Goal: Transaction & Acquisition: Purchase product/service

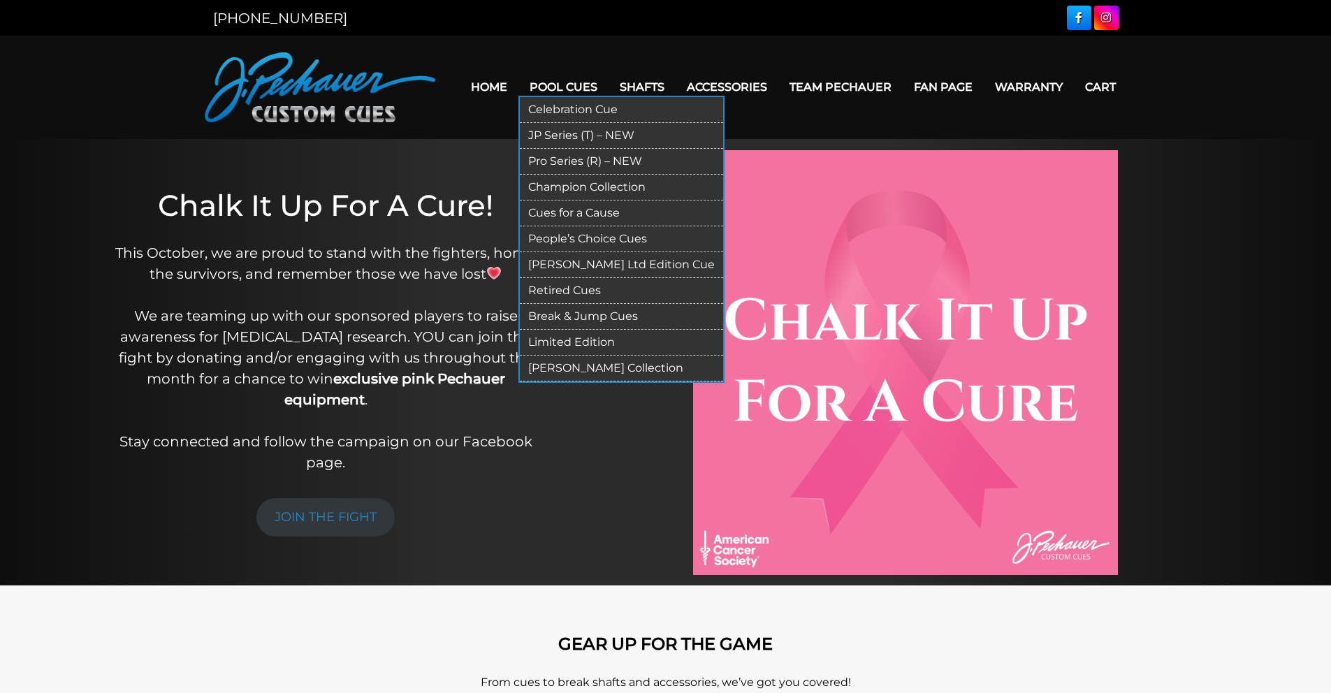
click at [577, 293] on link "Retired Cues" at bounding box center [621, 291] width 203 height 26
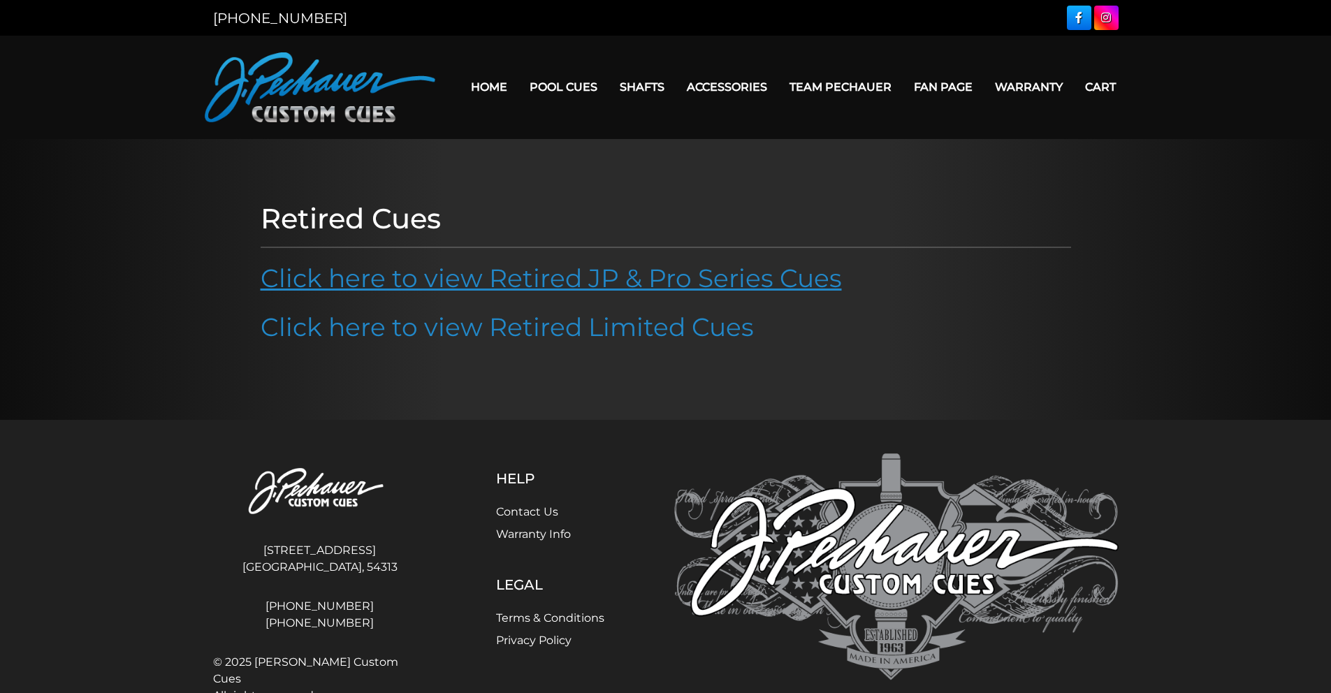
click at [584, 273] on link "Click here to view Retired JP & Pro Series Cues" at bounding box center [551, 278] width 581 height 31
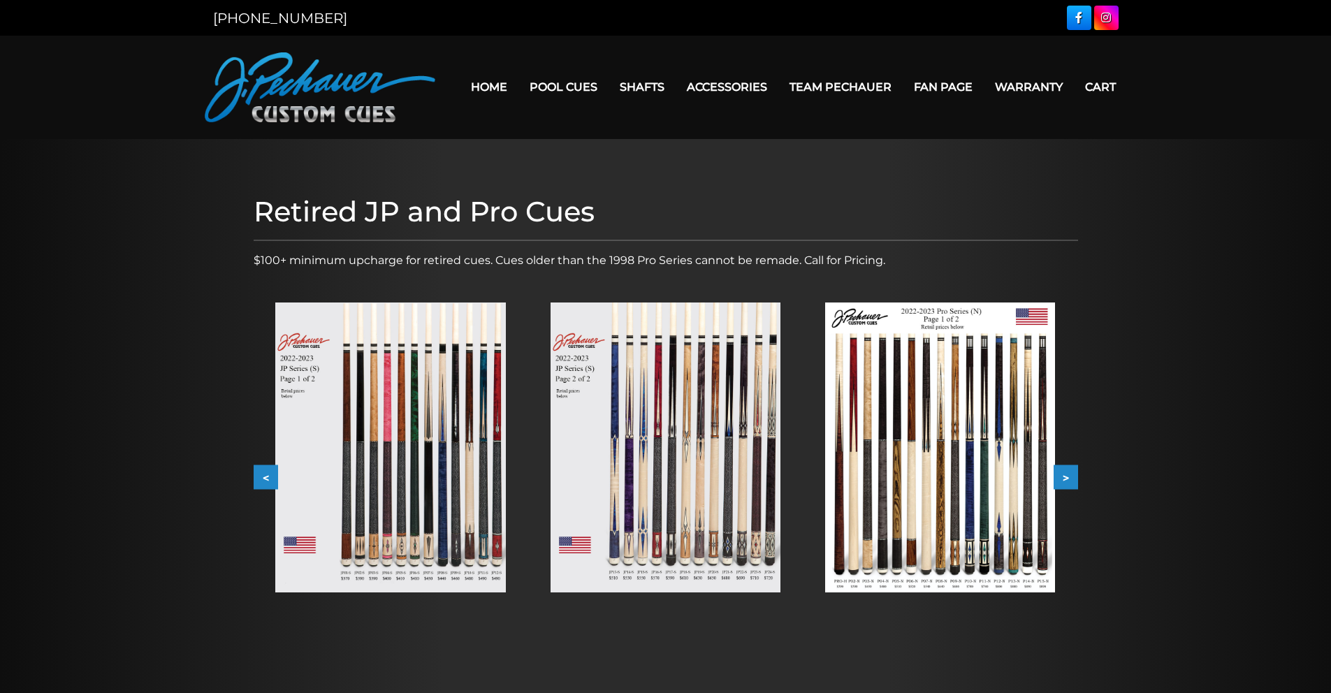
click at [442, 465] on img at bounding box center [390, 448] width 230 height 290
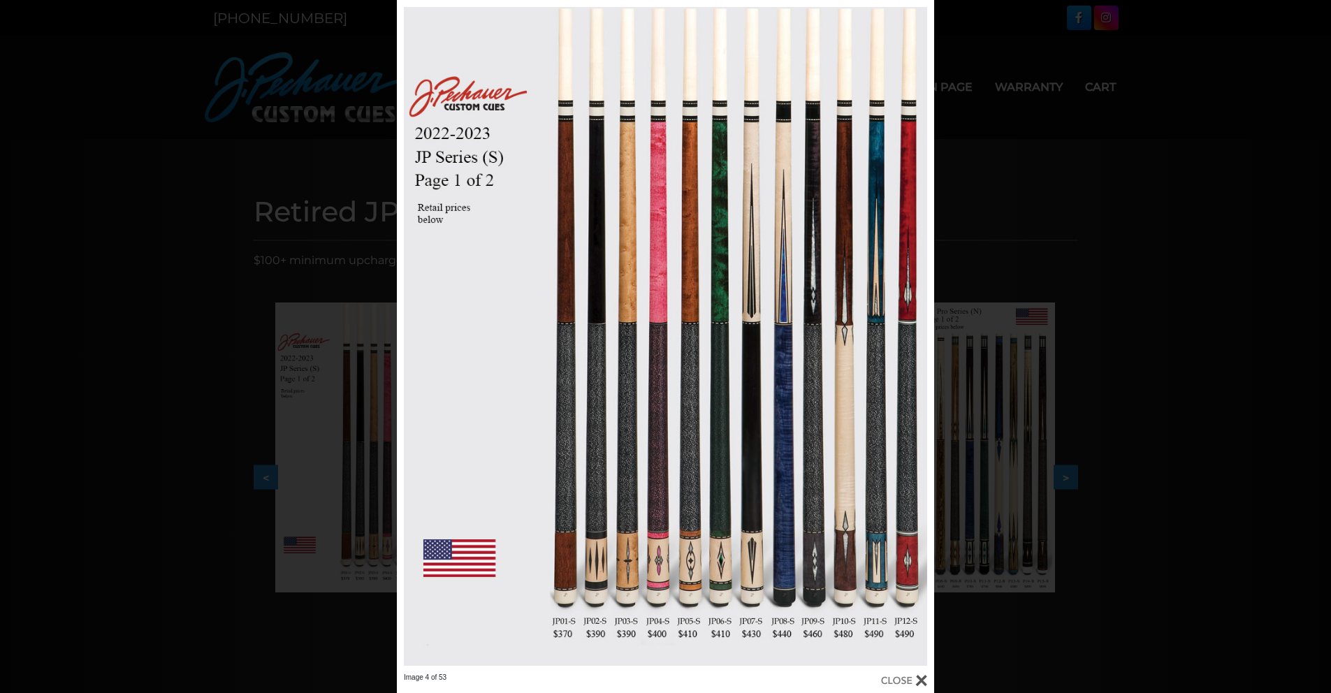
click at [973, 256] on div "Image 4 of 53" at bounding box center [665, 346] width 1331 height 693
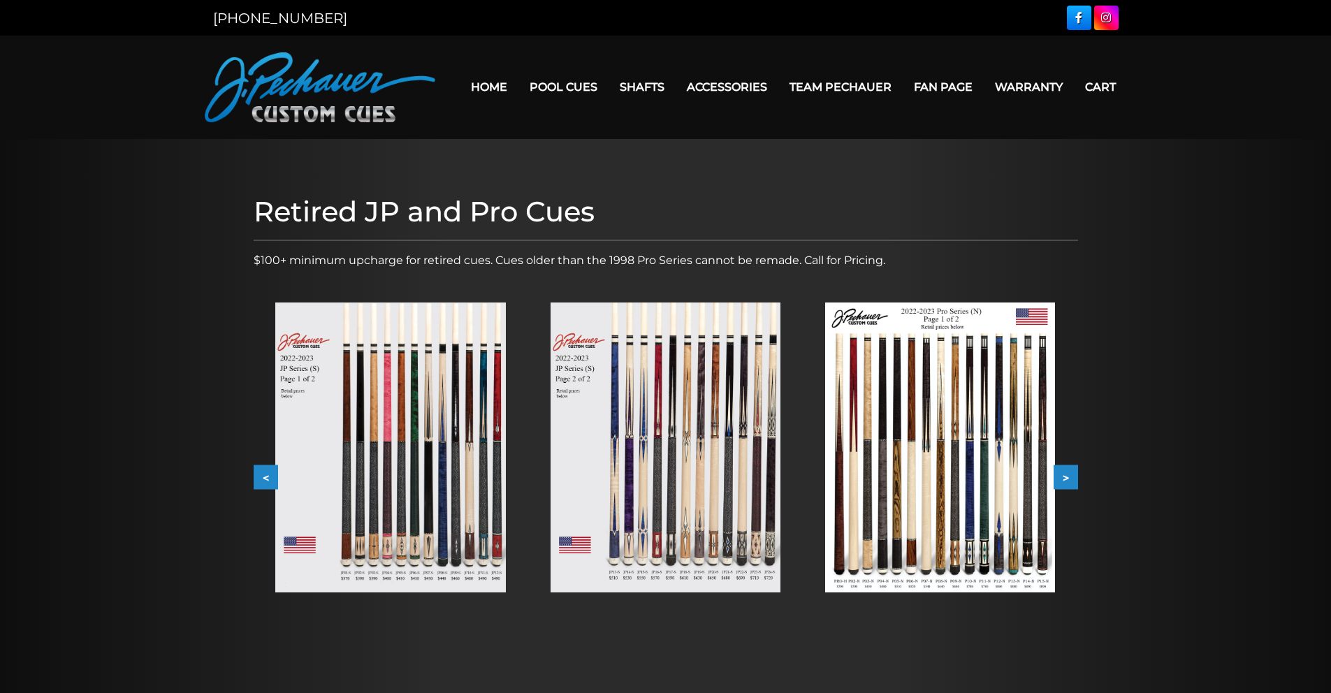
click at [769, 444] on img at bounding box center [666, 448] width 230 height 290
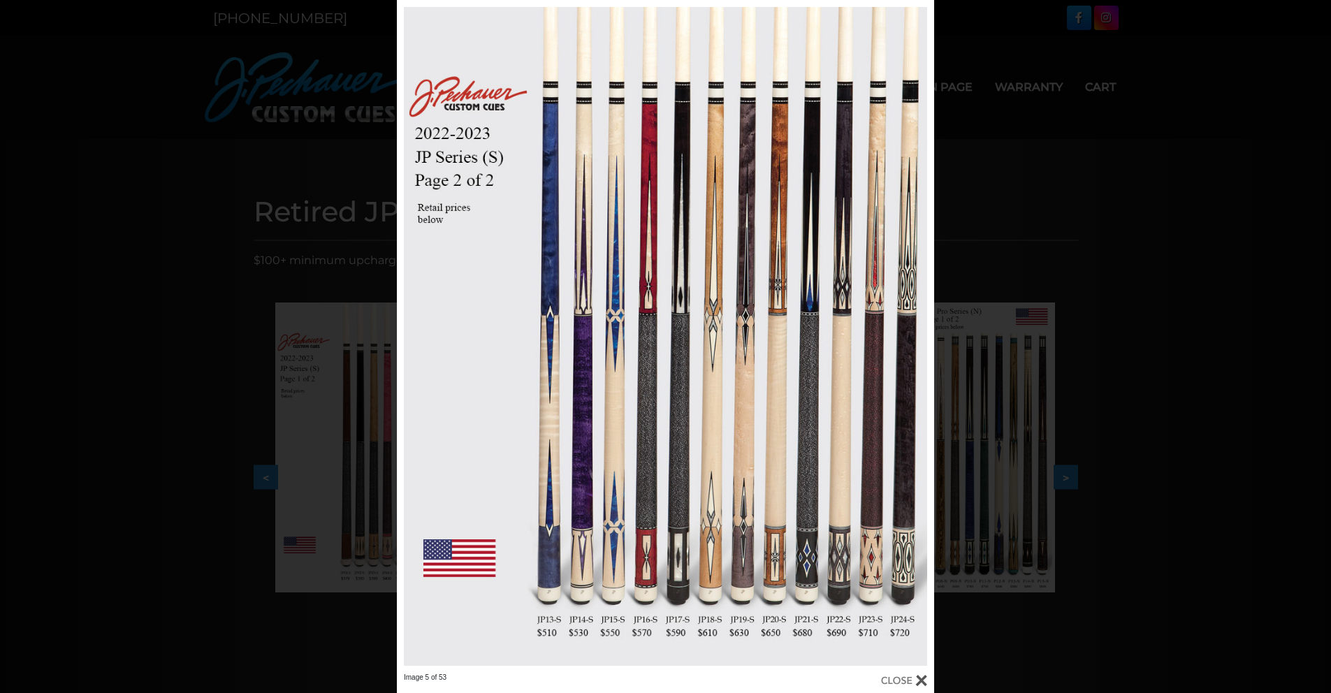
click at [1022, 217] on div "Image 5 of 53" at bounding box center [665, 346] width 1331 height 693
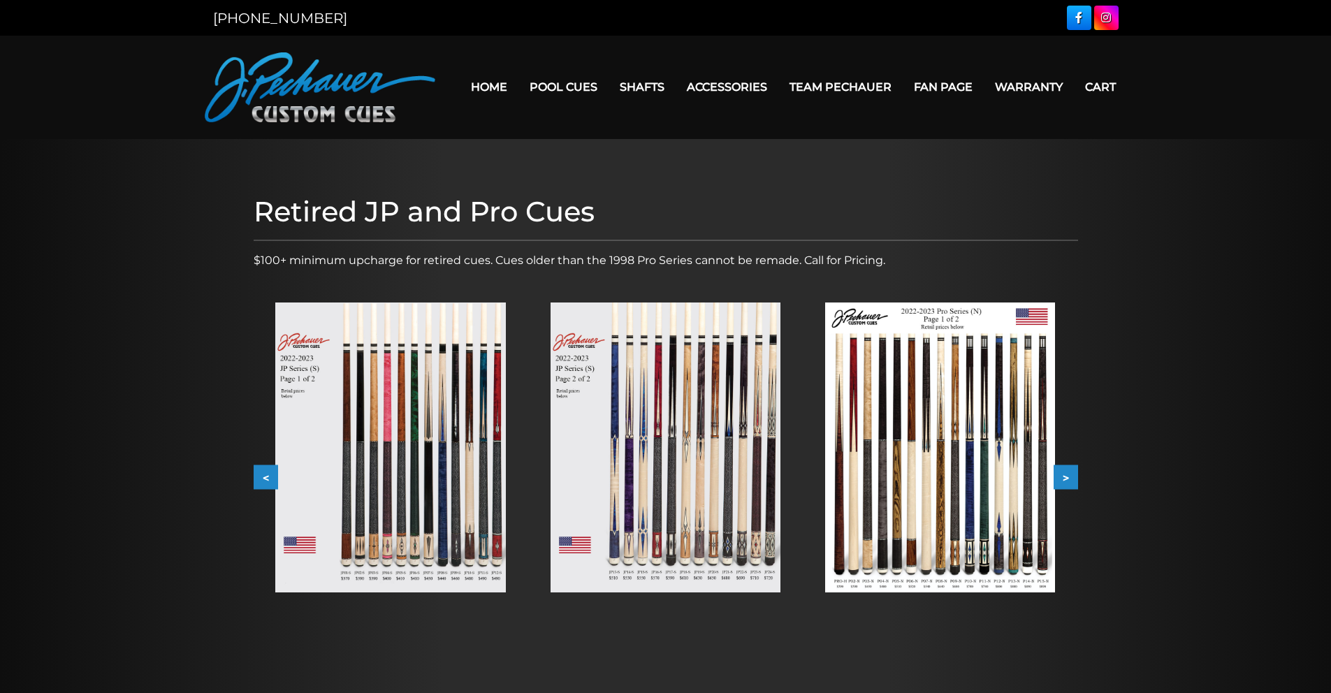
click at [891, 423] on img at bounding box center [940, 448] width 230 height 290
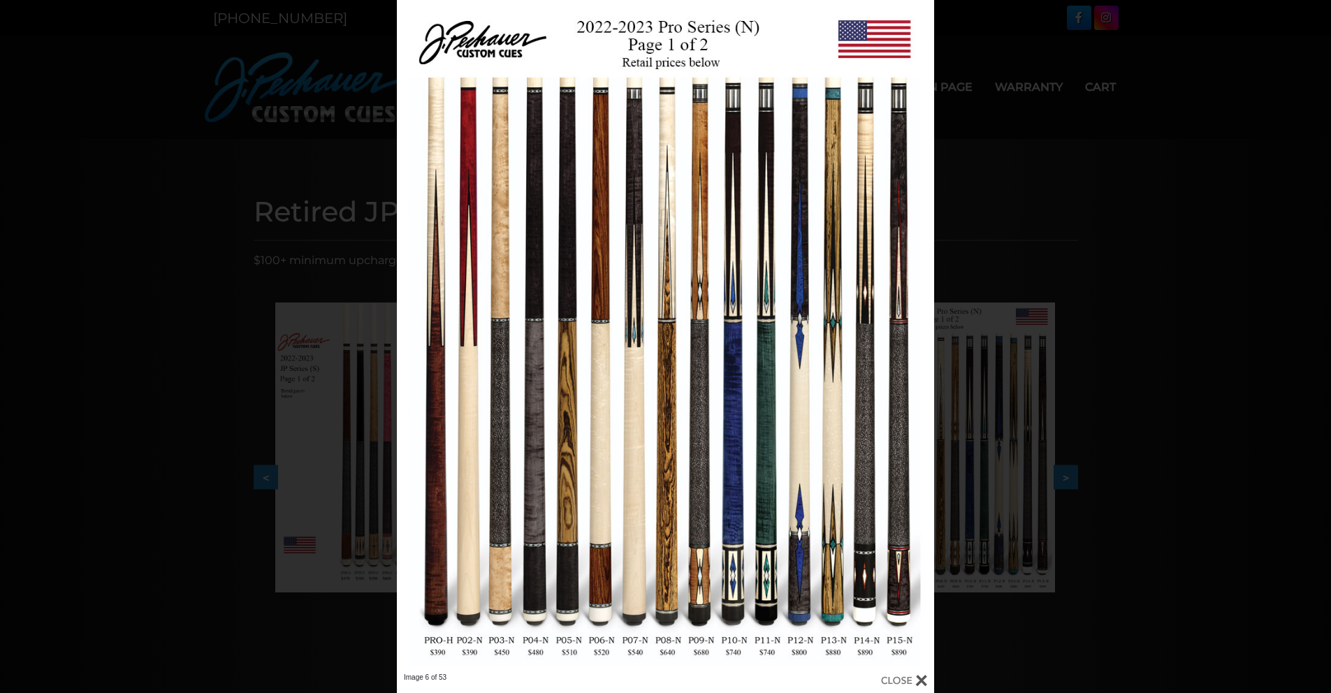
click at [1049, 149] on div "Image 6 of 53" at bounding box center [665, 346] width 1331 height 693
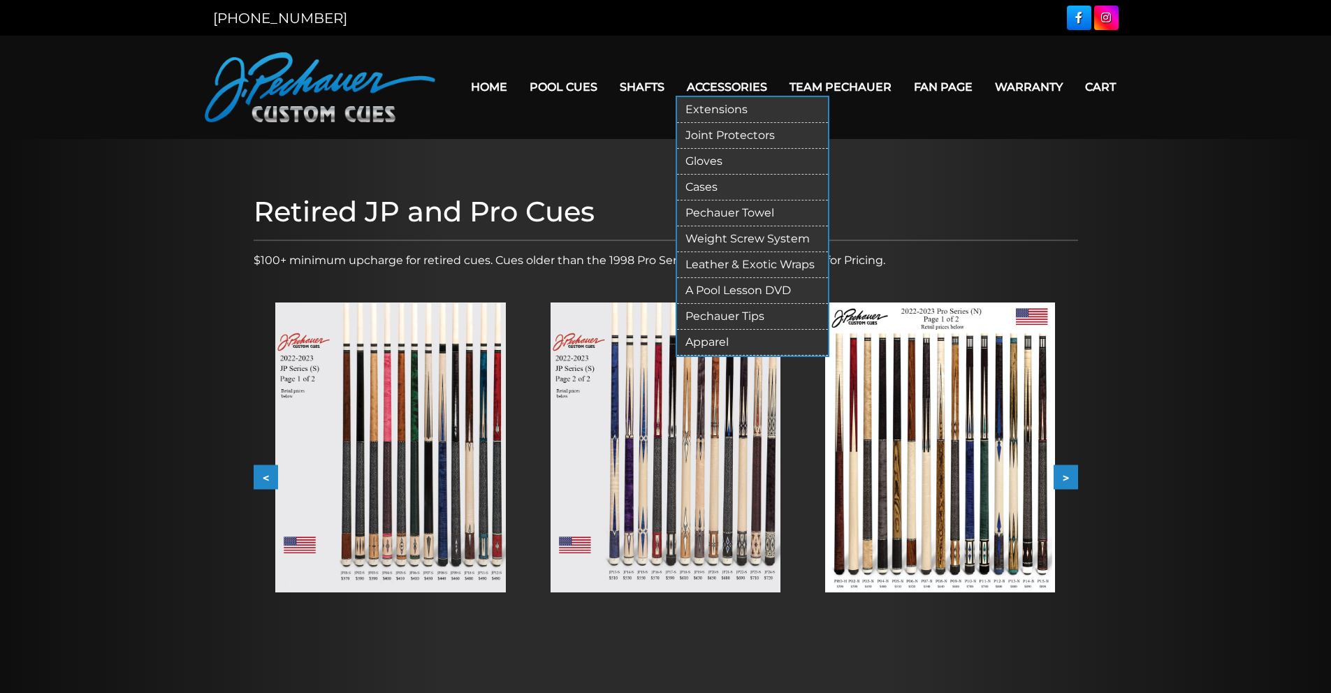
click at [769, 263] on link "Leather & Exotic Wraps" at bounding box center [752, 265] width 151 height 26
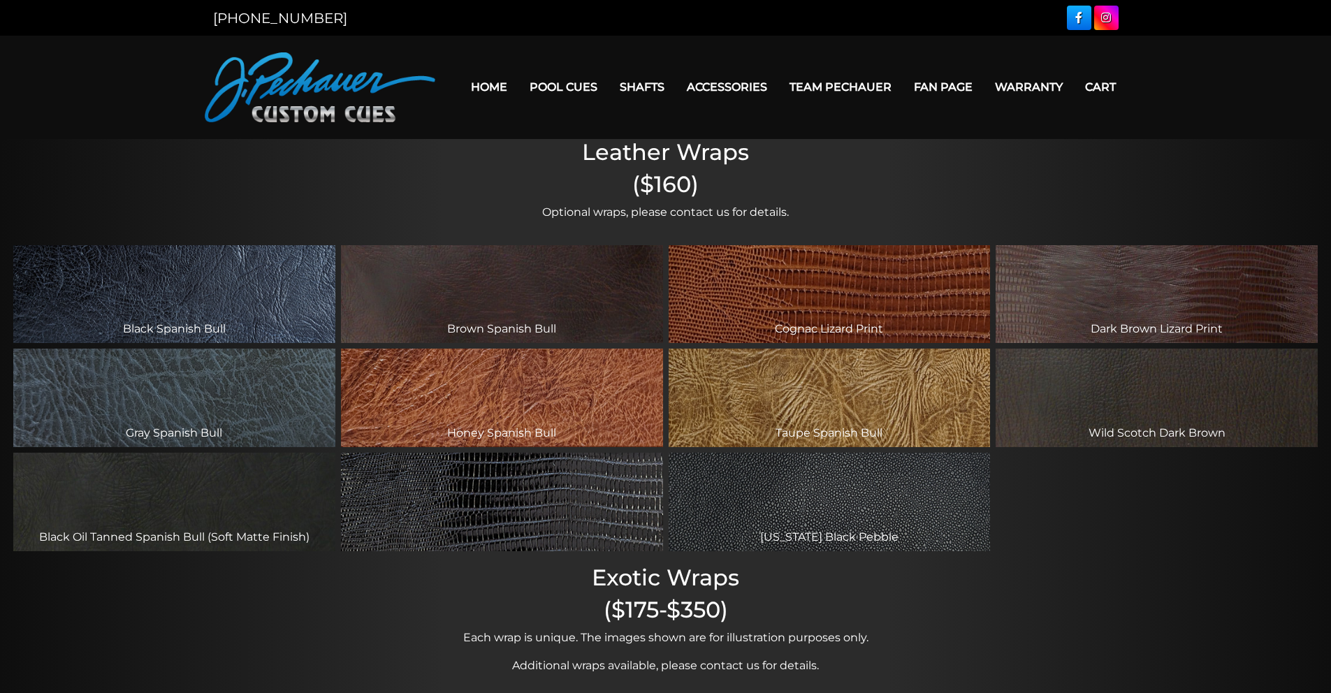
click at [590, 500] on div "Black Lizard Print" at bounding box center [502, 502] width 322 height 99
click at [545, 516] on div "Black Lizard Print" at bounding box center [502, 502] width 322 height 99
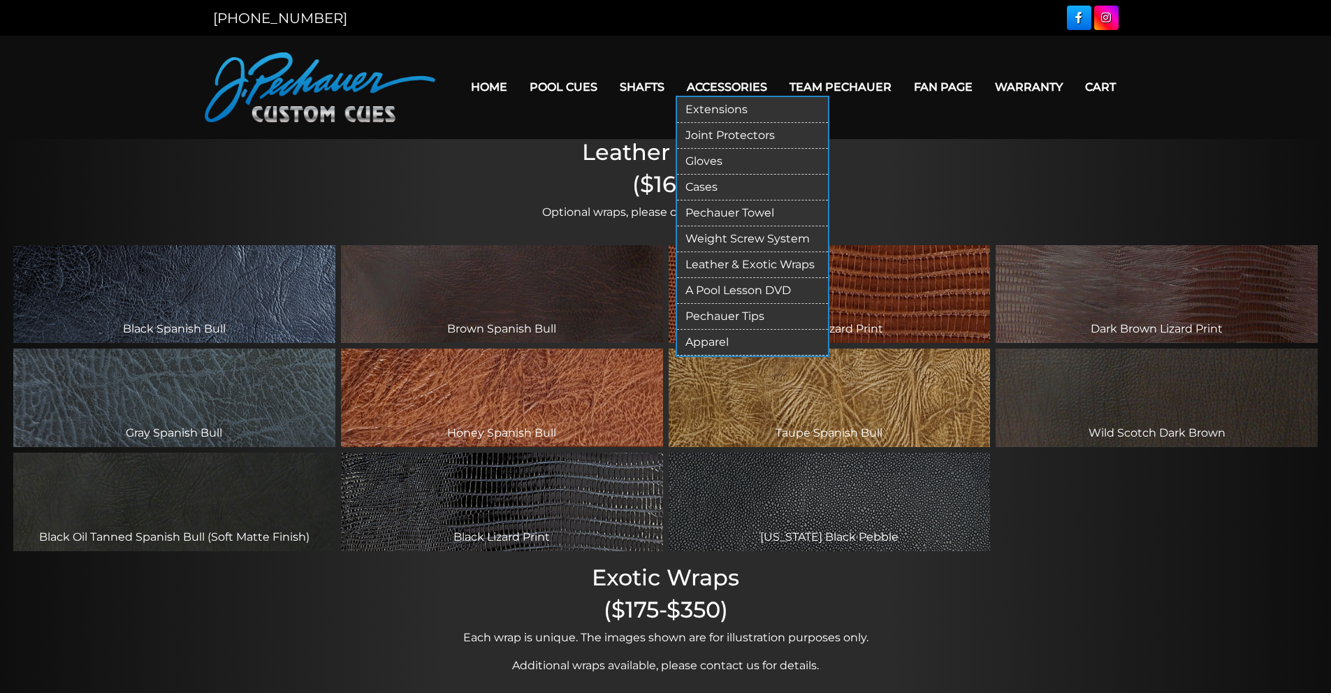
click at [728, 337] on link "Apparel" at bounding box center [752, 343] width 151 height 26
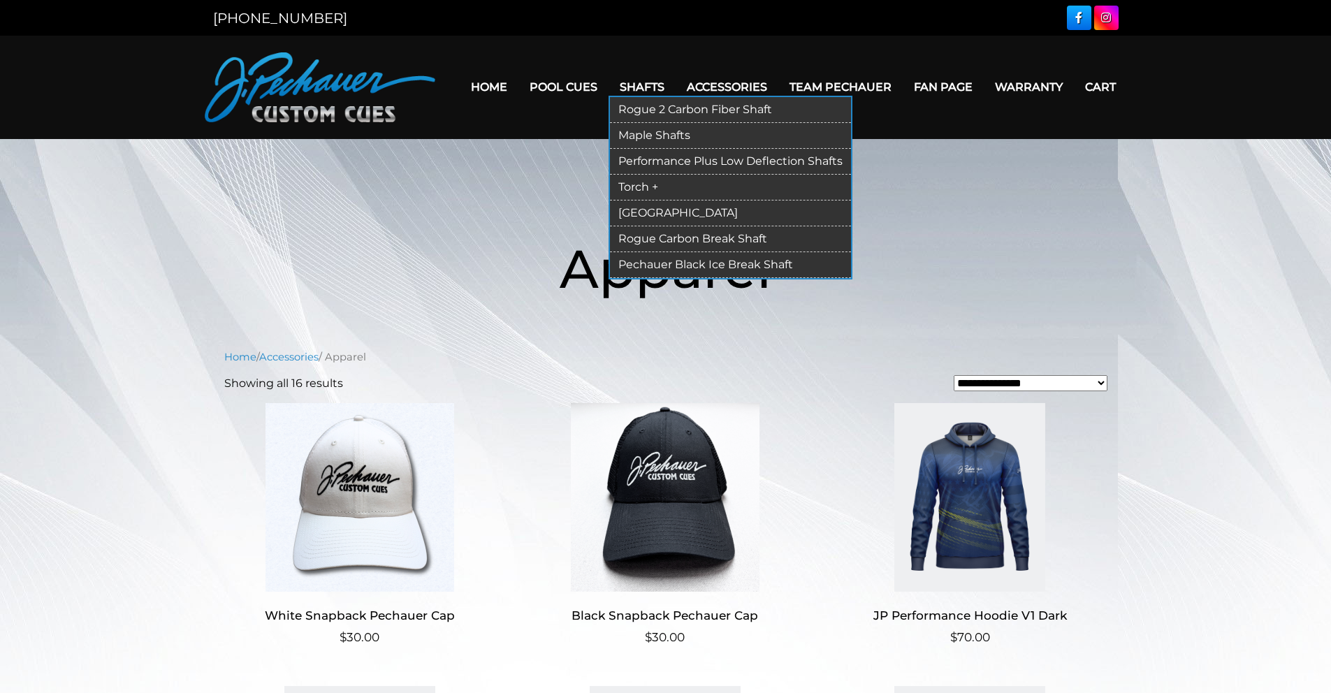
click at [676, 241] on link "Rogue Carbon Break Shaft" at bounding box center [730, 239] width 241 height 26
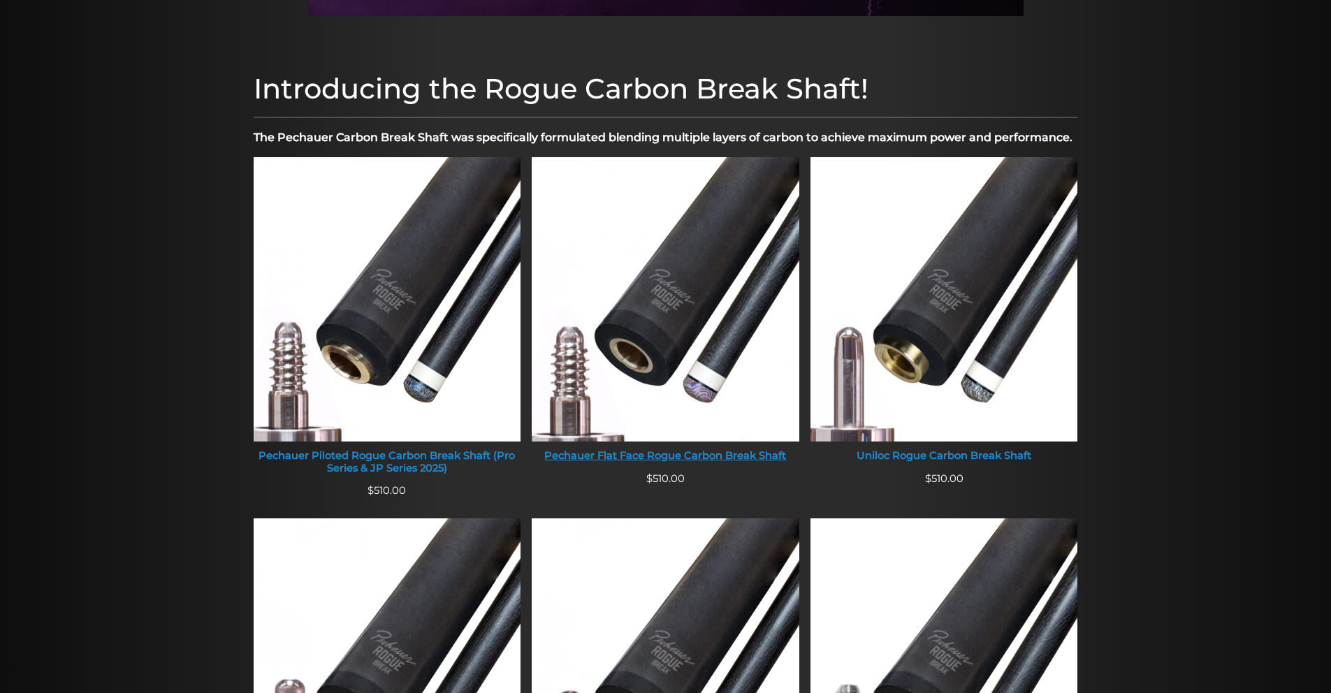
scroll to position [391, 0]
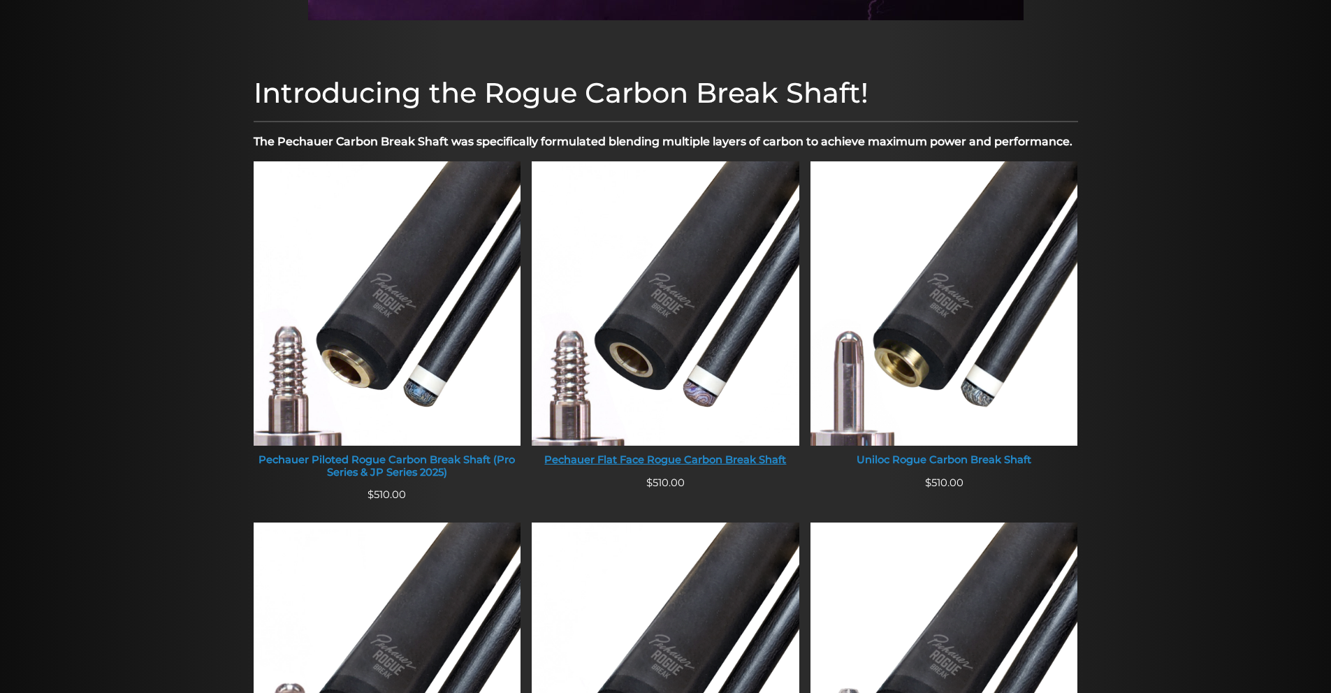
click at [671, 456] on div "Pechauer Flat Face Rogue Carbon Break Shaft" at bounding box center [666, 460] width 268 height 13
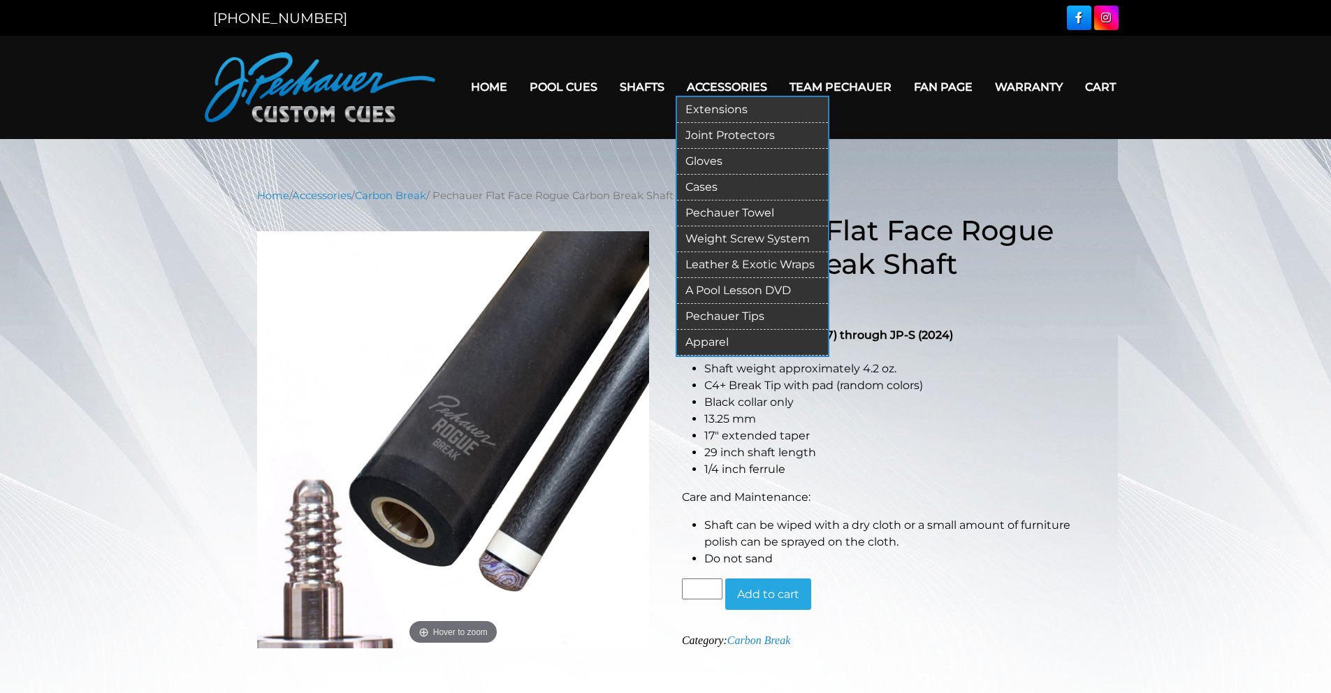
click at [741, 104] on link "Extensions" at bounding box center [752, 110] width 151 height 26
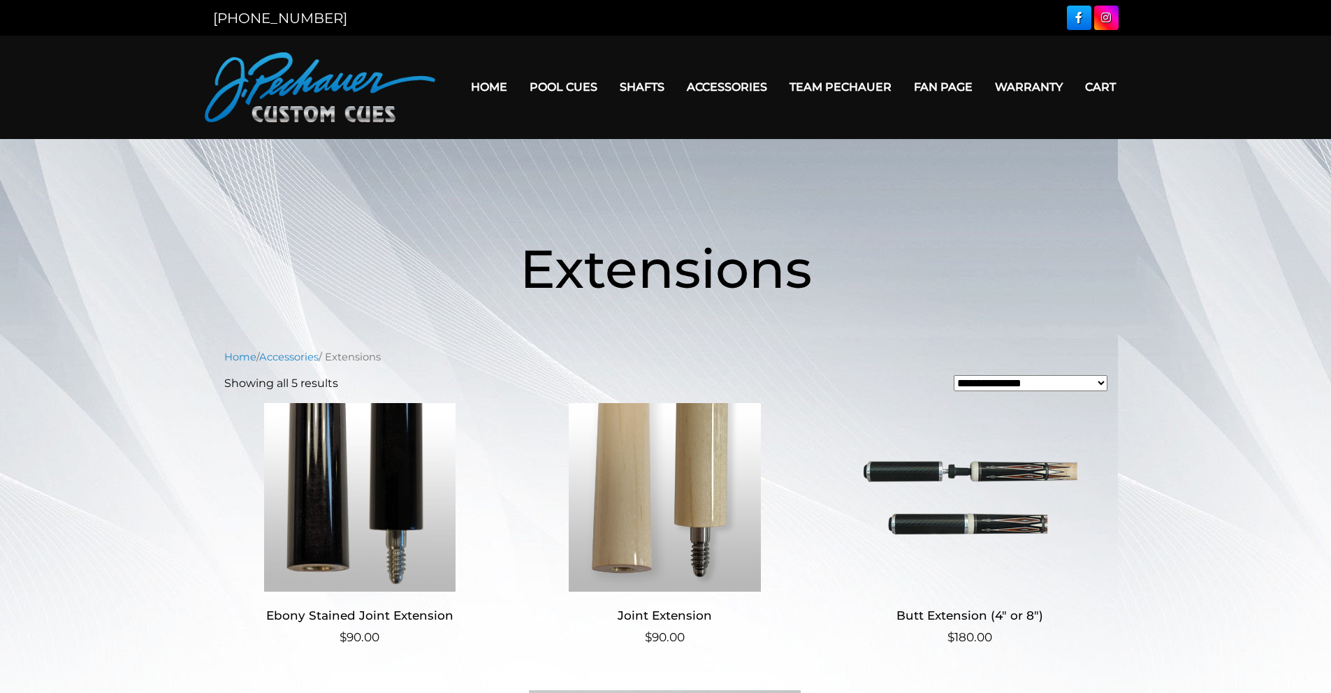
click at [1015, 483] on img at bounding box center [970, 497] width 272 height 189
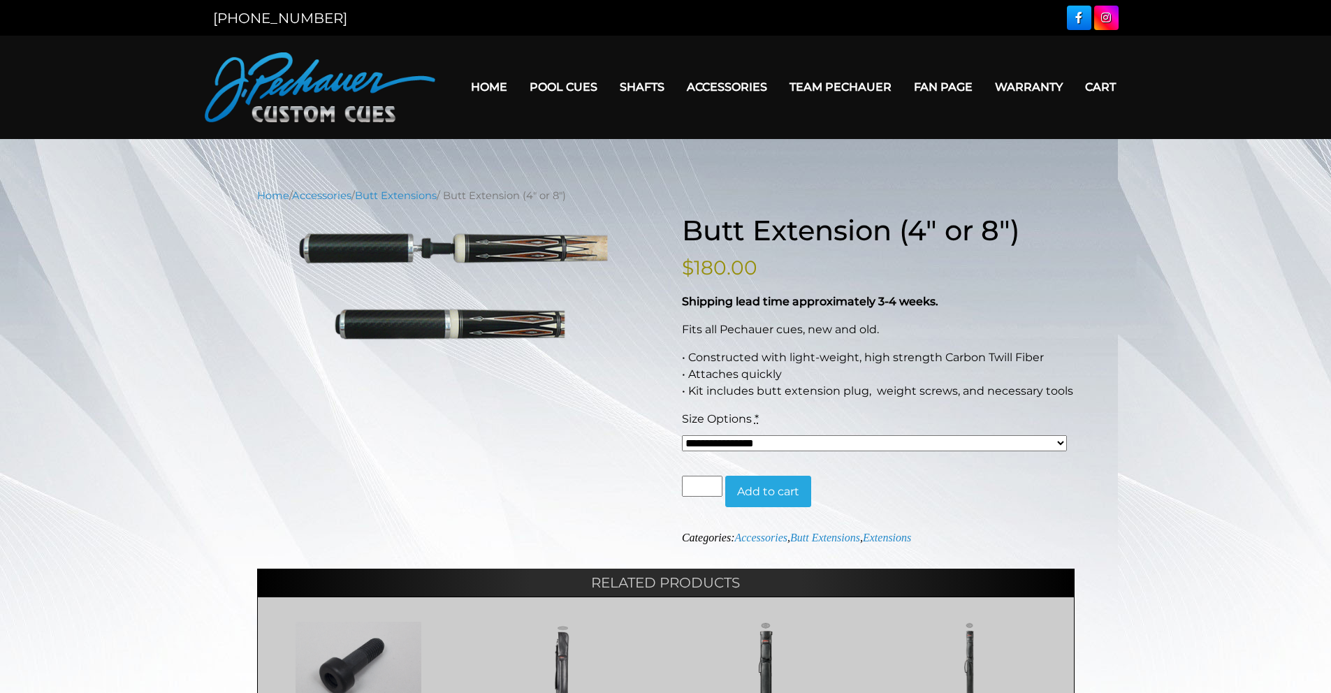
click at [1057, 444] on select "**********" at bounding box center [875, 443] width 386 height 16
select select "*****"
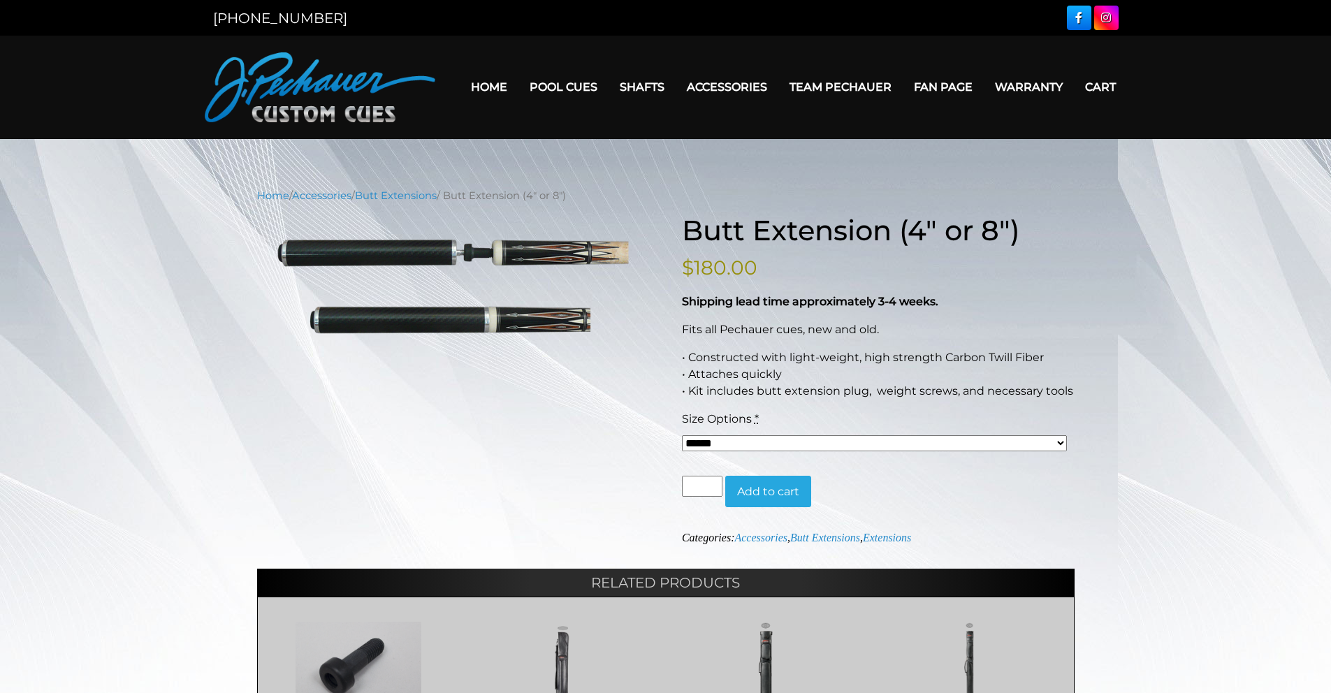
click at [776, 498] on button "Add to cart" at bounding box center [768, 492] width 86 height 32
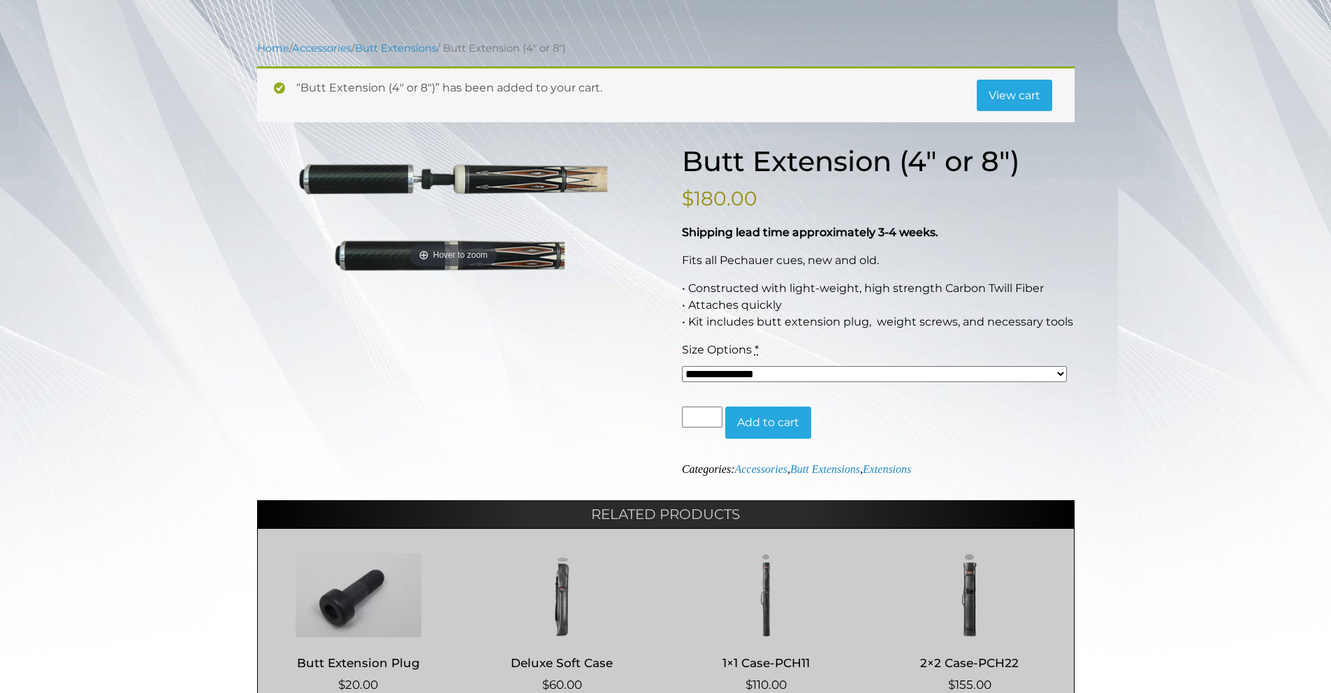
scroll to position [131, 0]
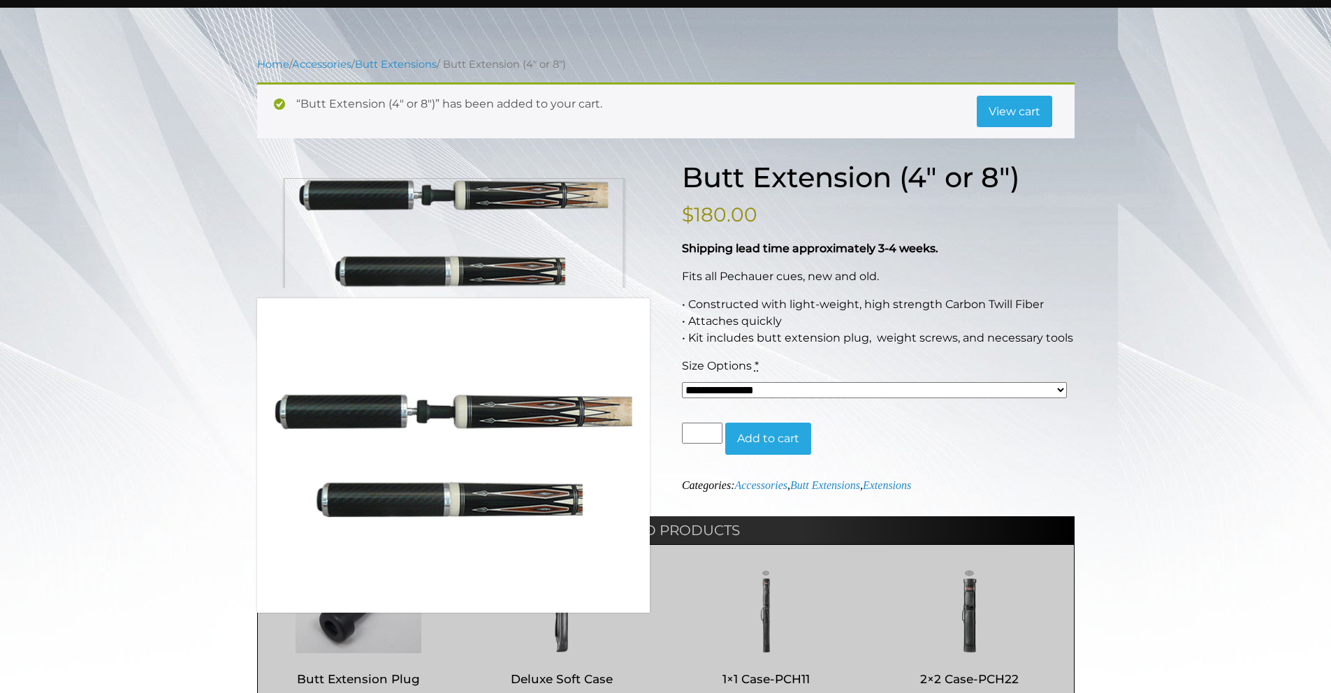
click at [453, 272] on img at bounding box center [453, 232] width 393 height 109
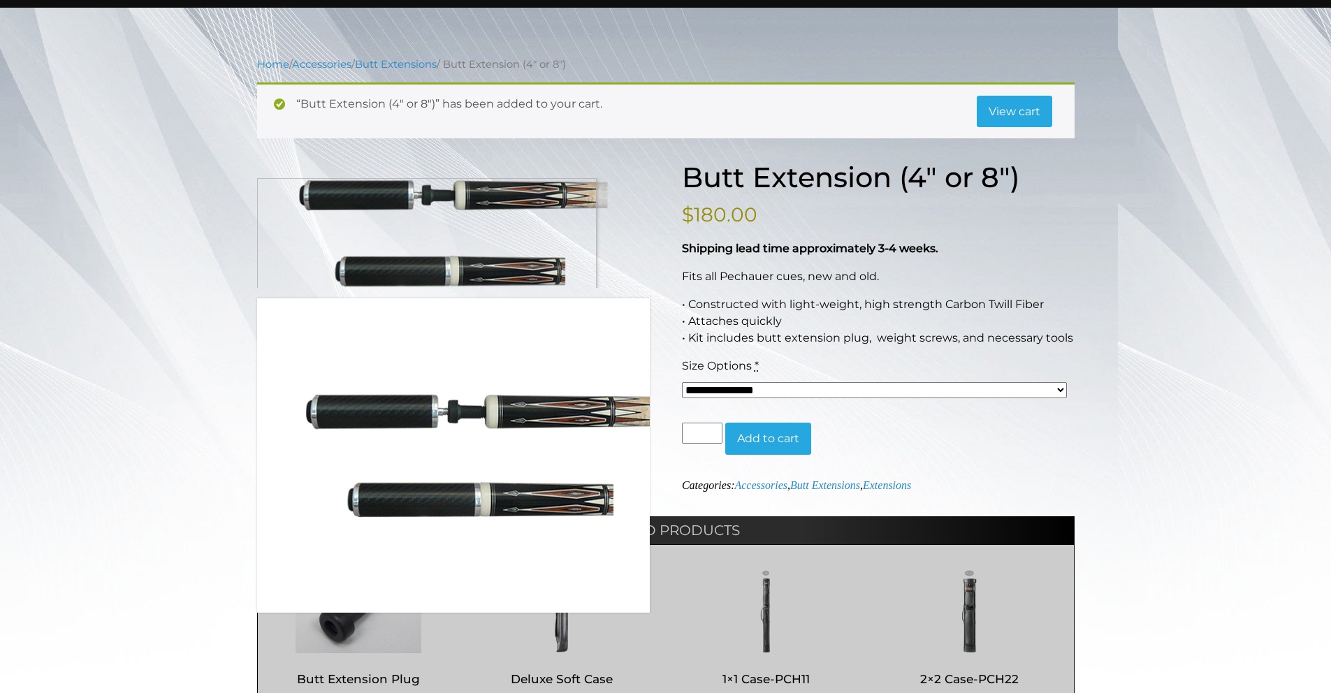
click at [423, 196] on img at bounding box center [453, 232] width 393 height 109
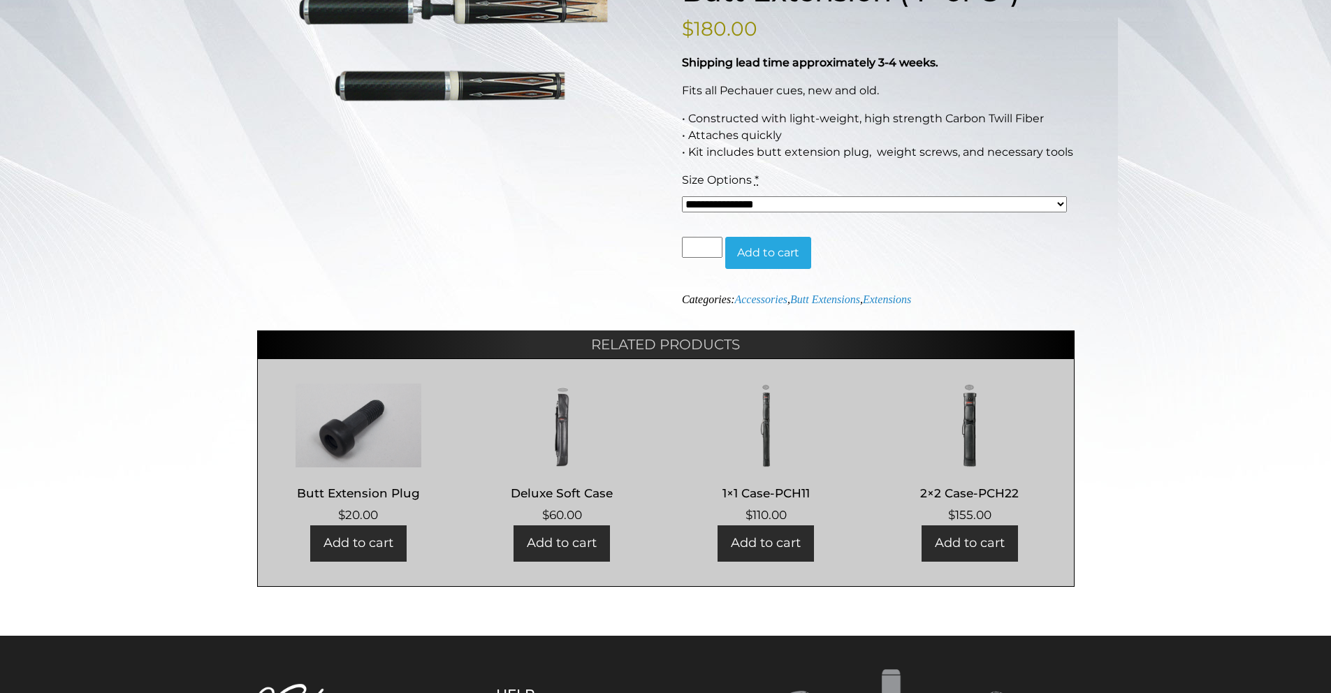
scroll to position [341, 0]
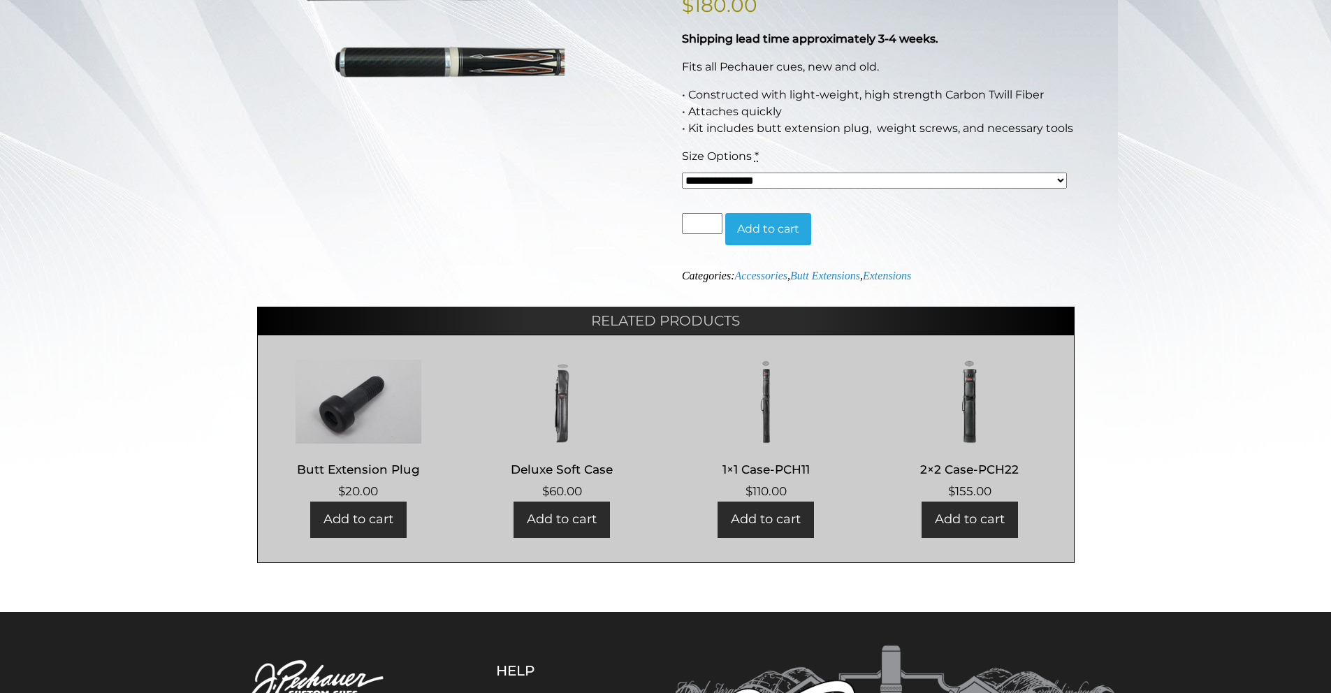
click at [363, 388] on img at bounding box center [359, 402] width 174 height 84
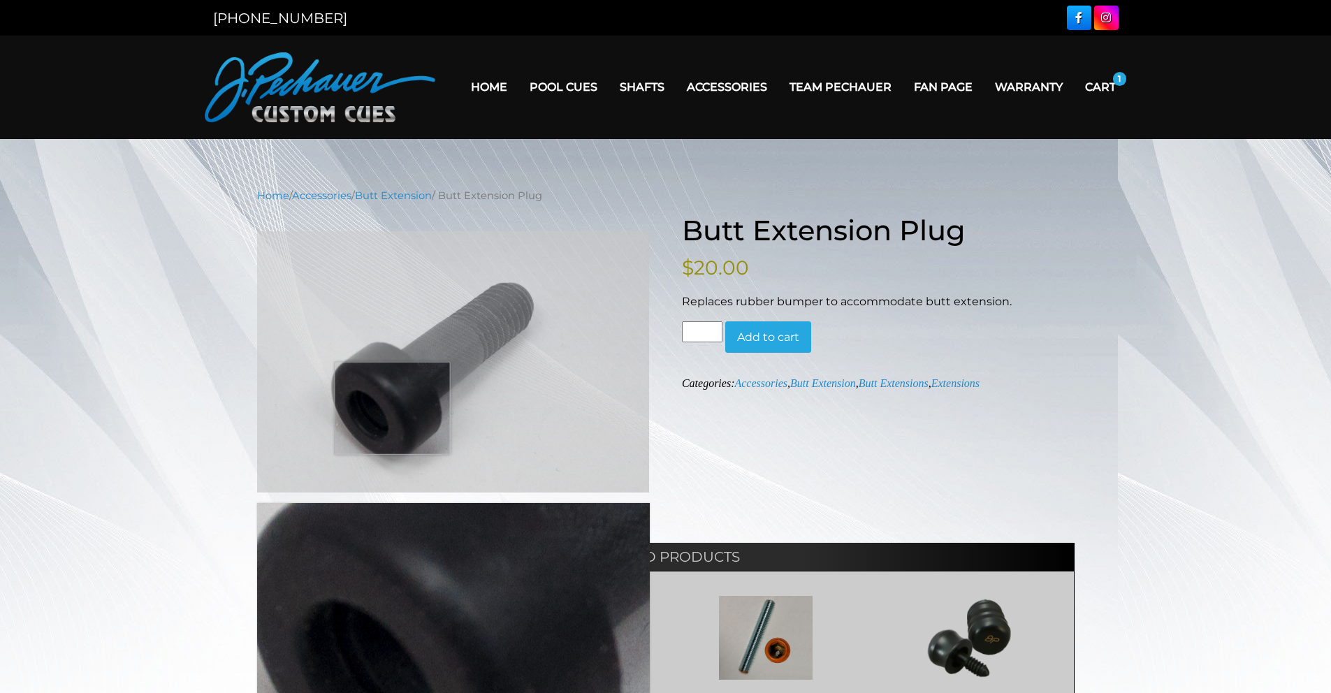
click at [392, 408] on img at bounding box center [453, 361] width 393 height 261
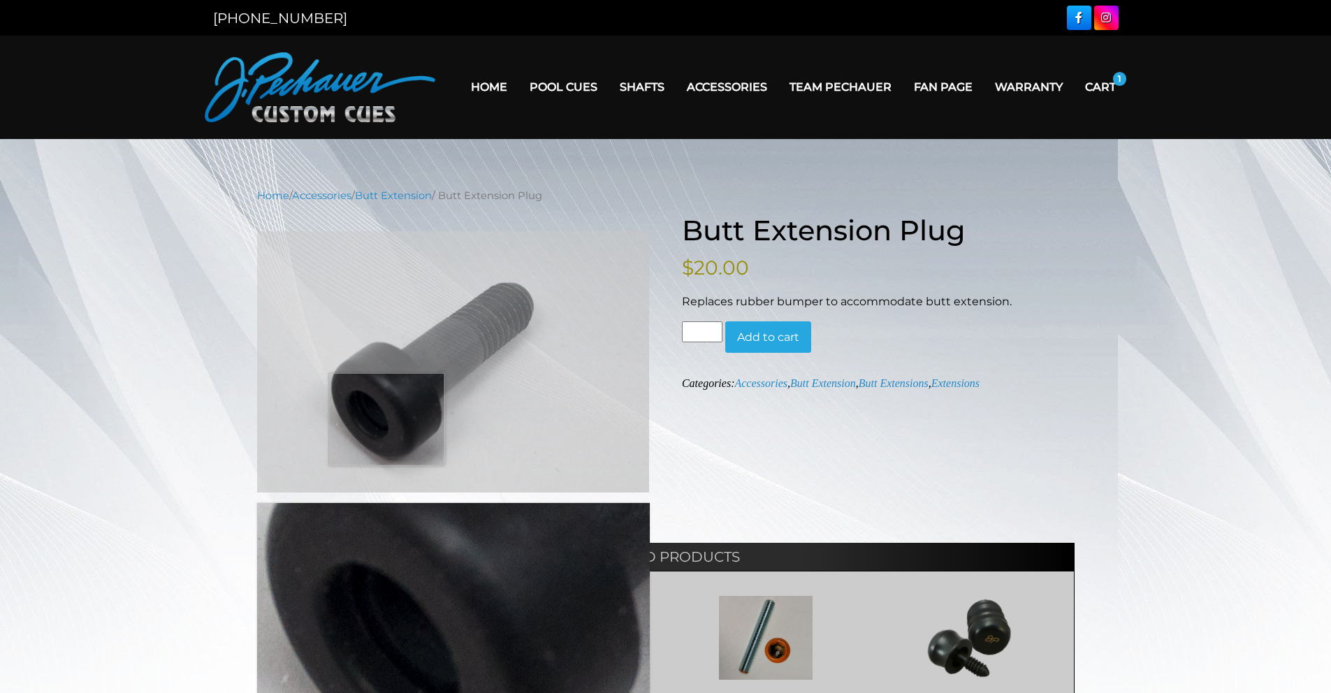
drag, startPoint x: 391, startPoint y: 407, endPoint x: 386, endPoint y: 419, distance: 12.6
click at [386, 419] on img at bounding box center [453, 361] width 393 height 261
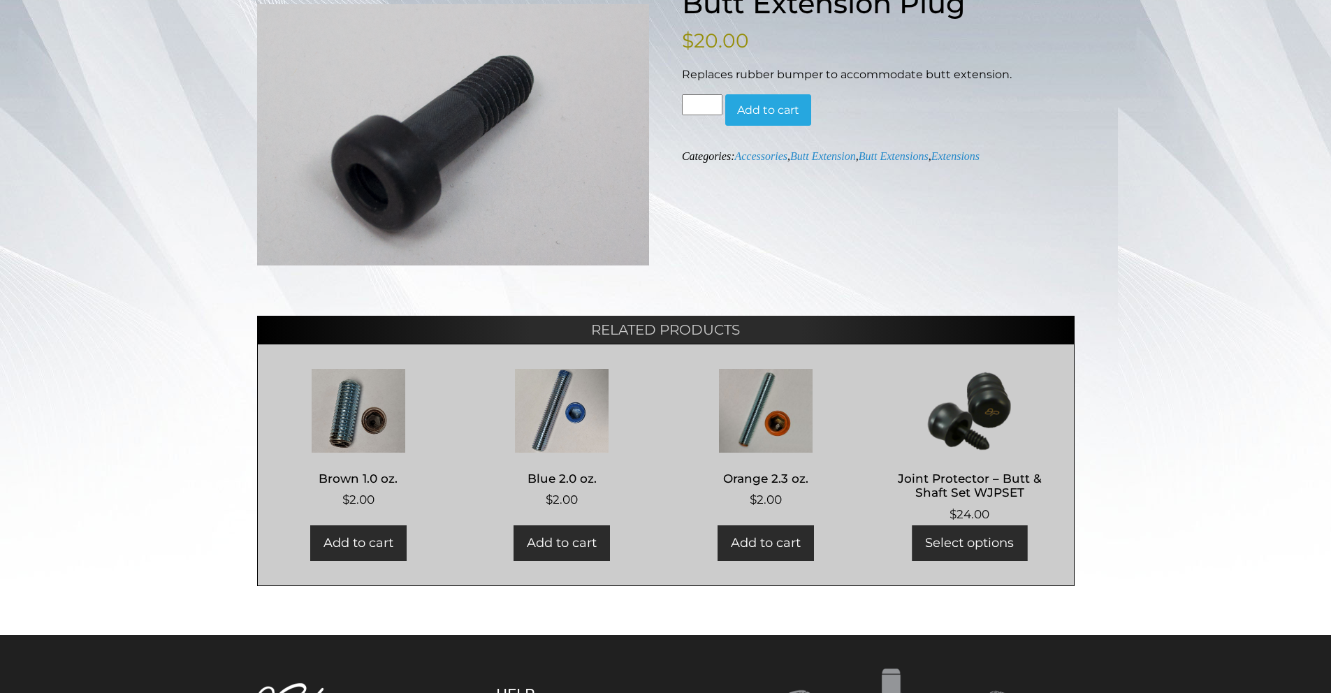
scroll to position [228, 0]
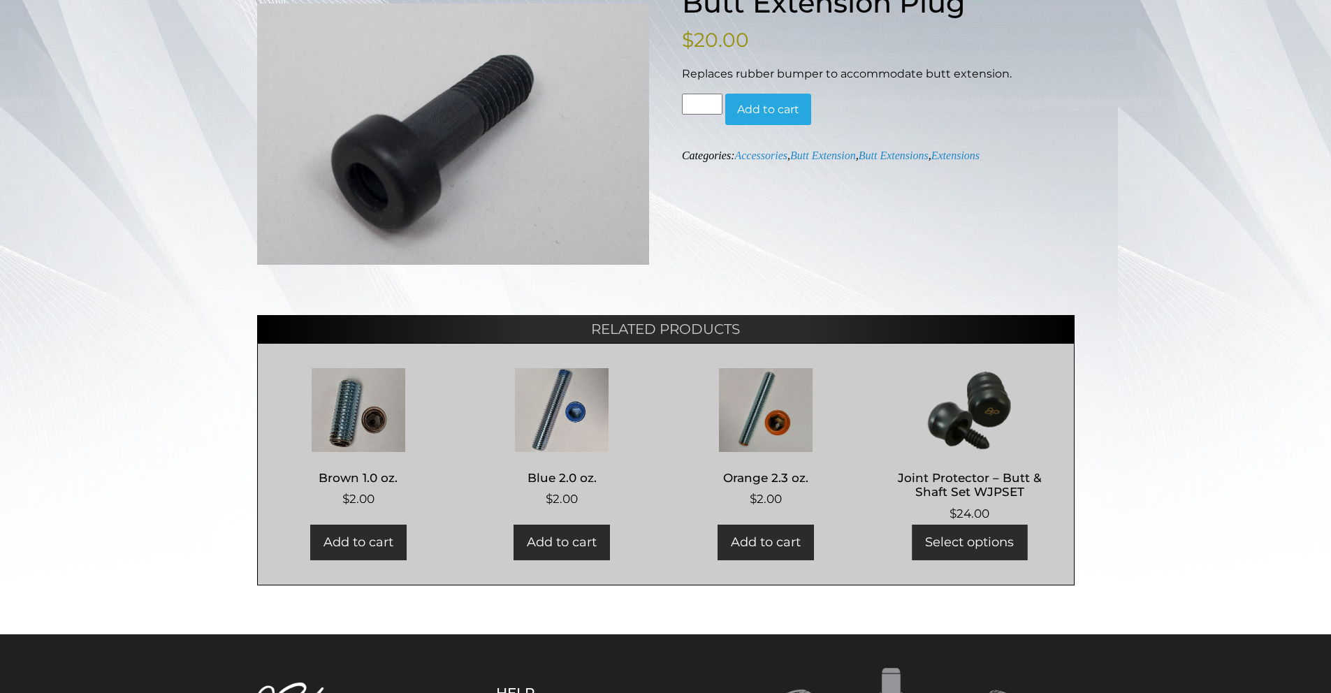
click at [966, 541] on link "Select options" at bounding box center [969, 543] width 115 height 36
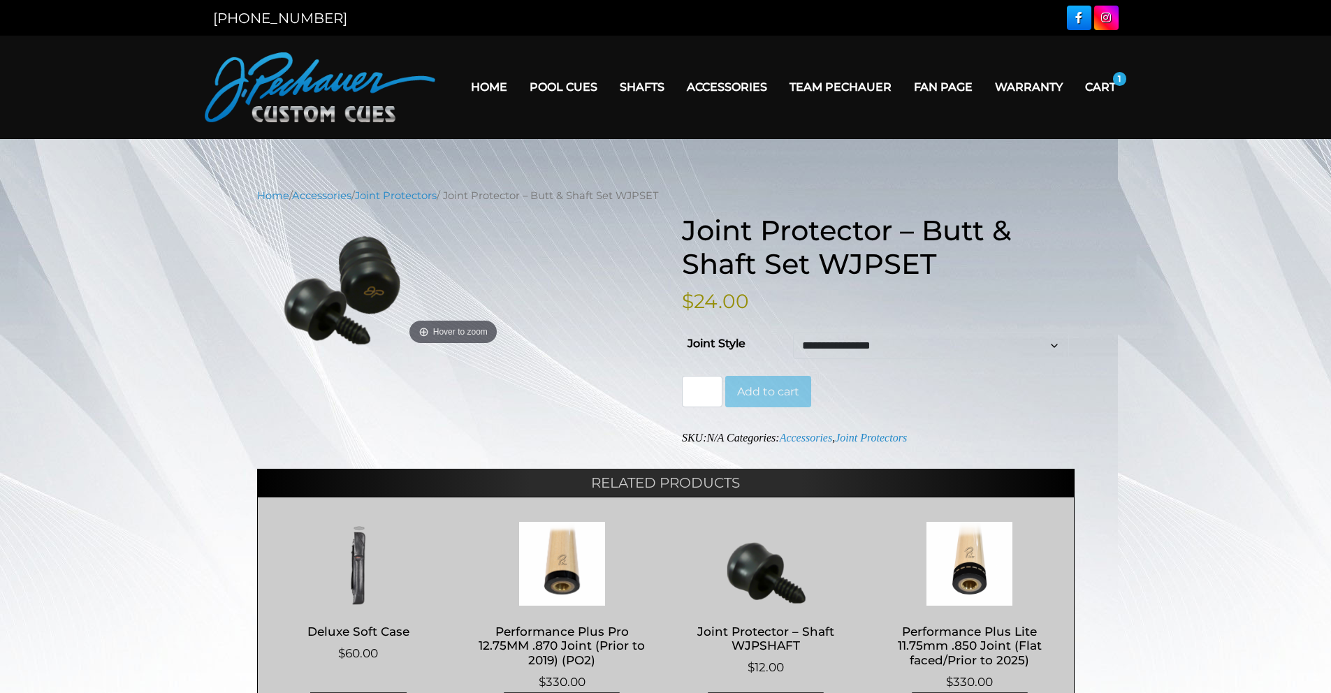
click at [481, 86] on link "Home" at bounding box center [489, 87] width 59 height 36
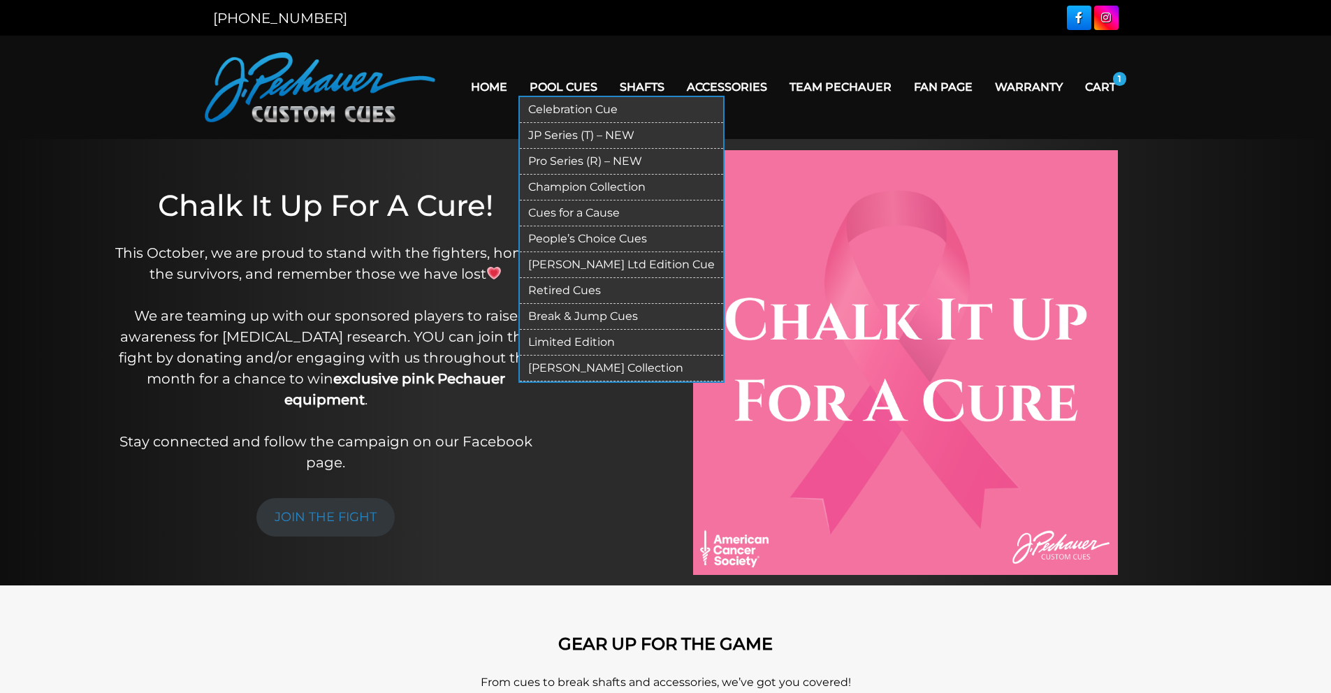
click at [581, 163] on link "Pro Series (R) – NEW" at bounding box center [621, 162] width 203 height 26
click at [573, 130] on link "JP Series (T) – NEW" at bounding box center [621, 136] width 203 height 26
click at [619, 265] on link "[PERSON_NAME] Ltd Edition Cue" at bounding box center [621, 265] width 203 height 26
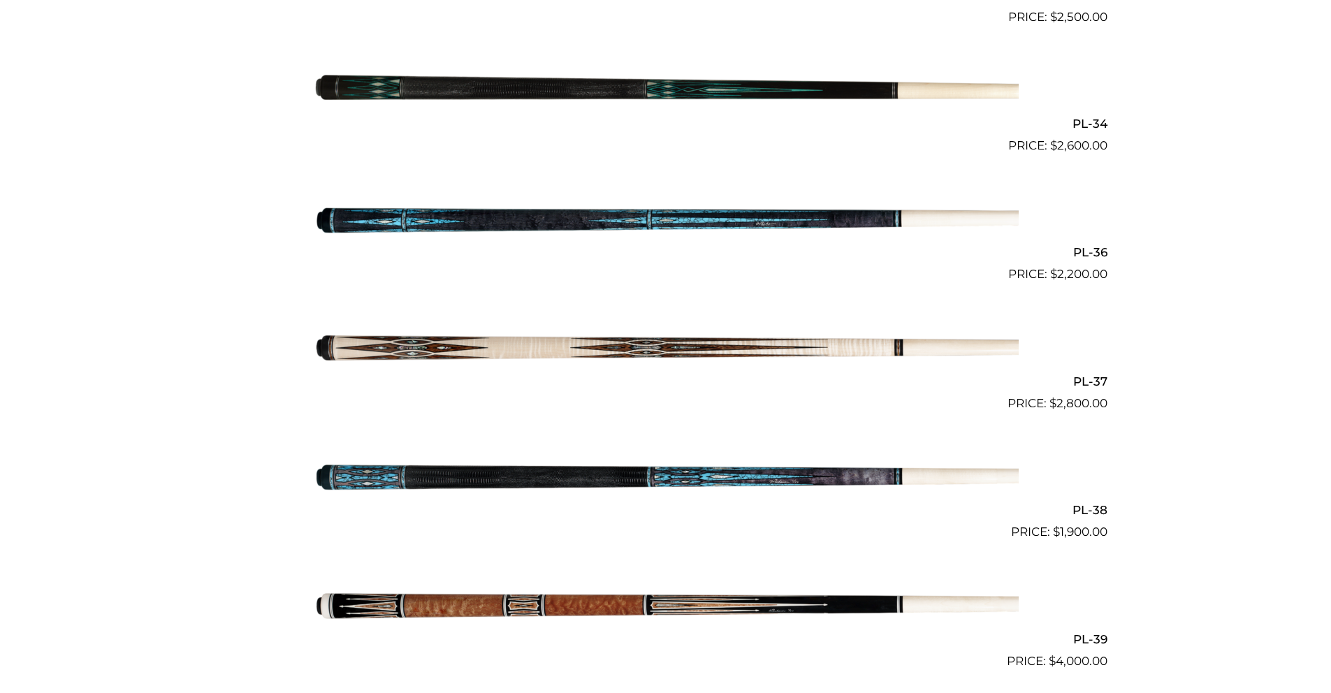
scroll to position [3660, 0]
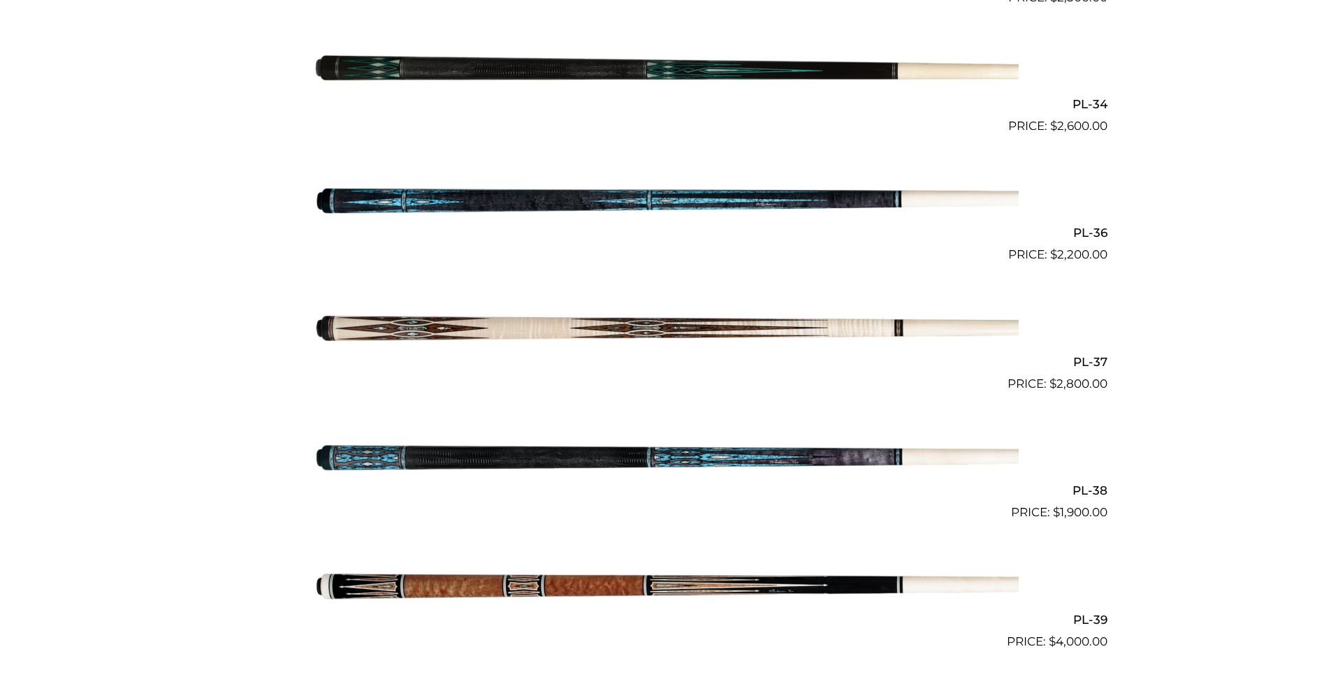
click at [714, 455] on img at bounding box center [666, 457] width 706 height 117
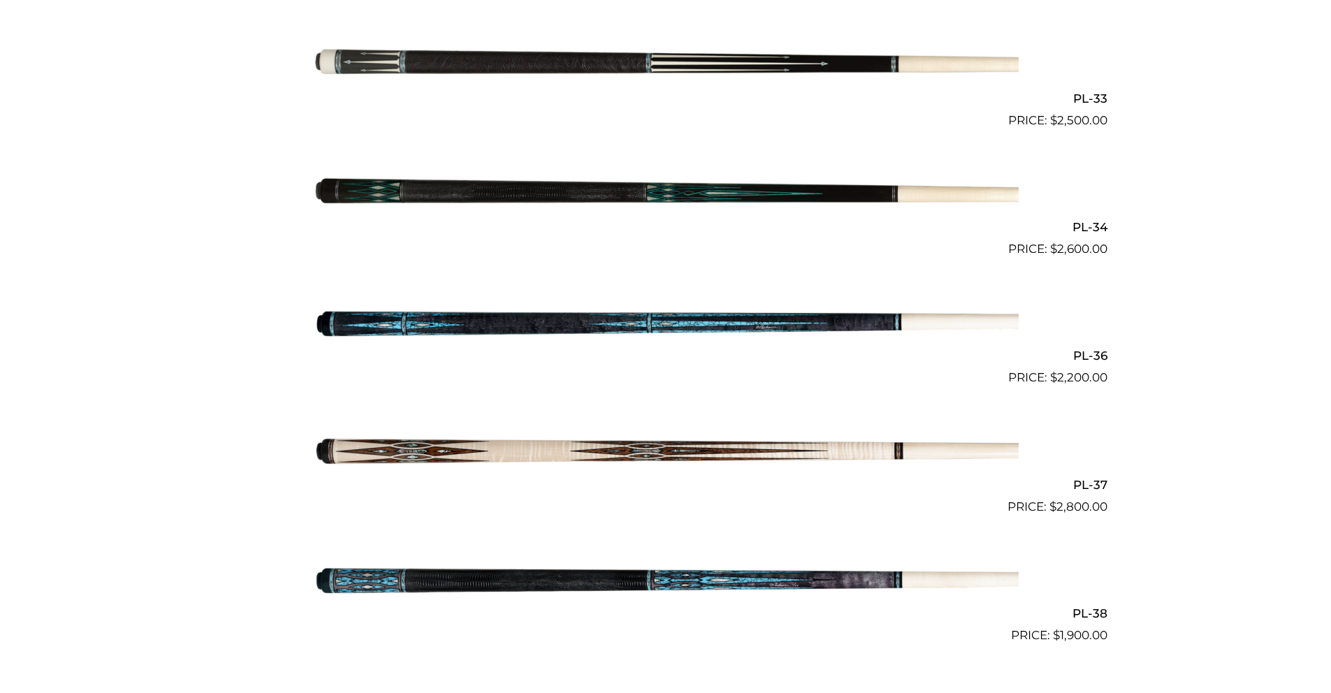
scroll to position [3433, 0]
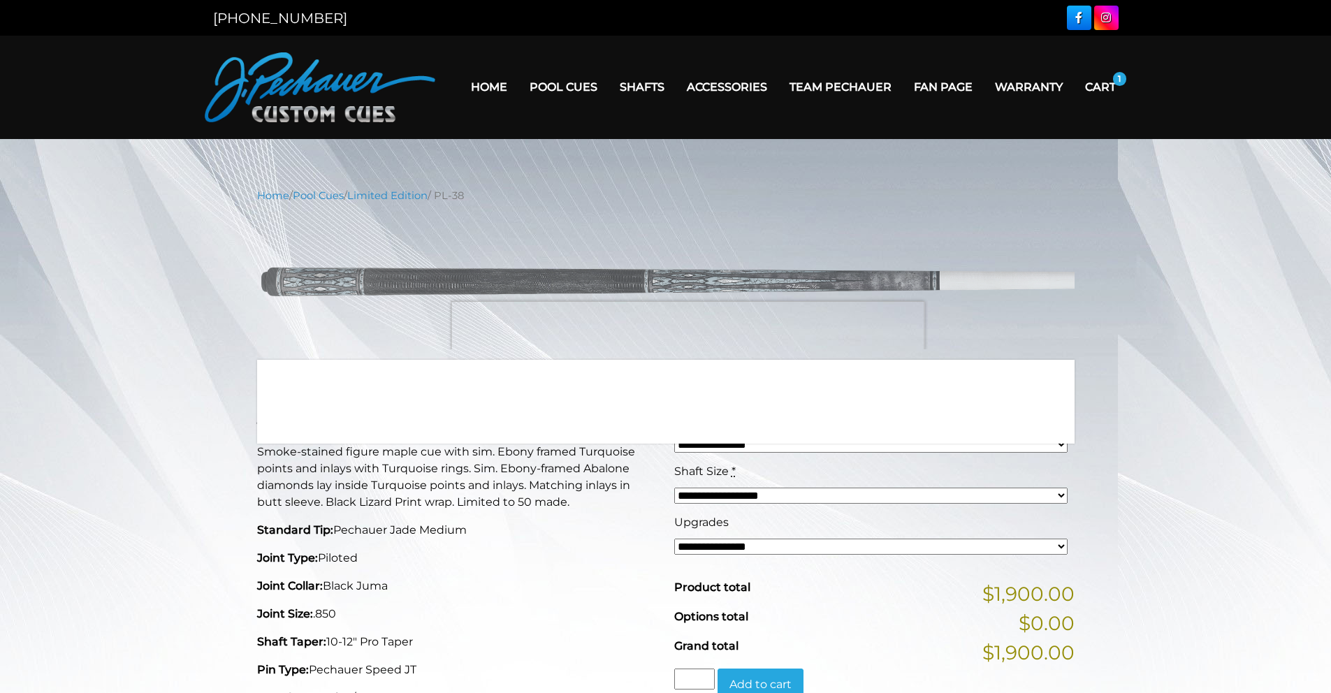
click at [687, 335] on img at bounding box center [665, 282] width 817 height 136
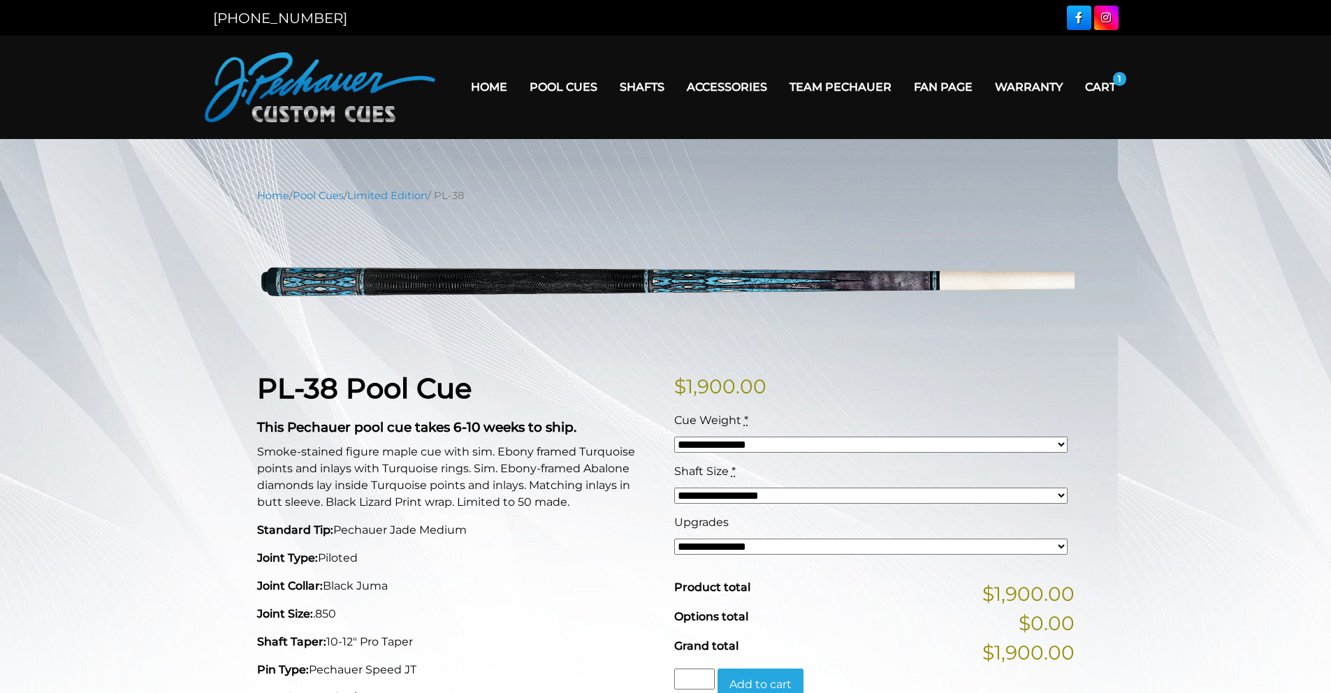
click at [1061, 441] on select "**********" at bounding box center [870, 445] width 393 height 16
select select "*****"
click at [1063, 497] on select "**********" at bounding box center [870, 496] width 393 height 16
click at [1063, 544] on select "**********" at bounding box center [870, 547] width 393 height 16
select select "*****"
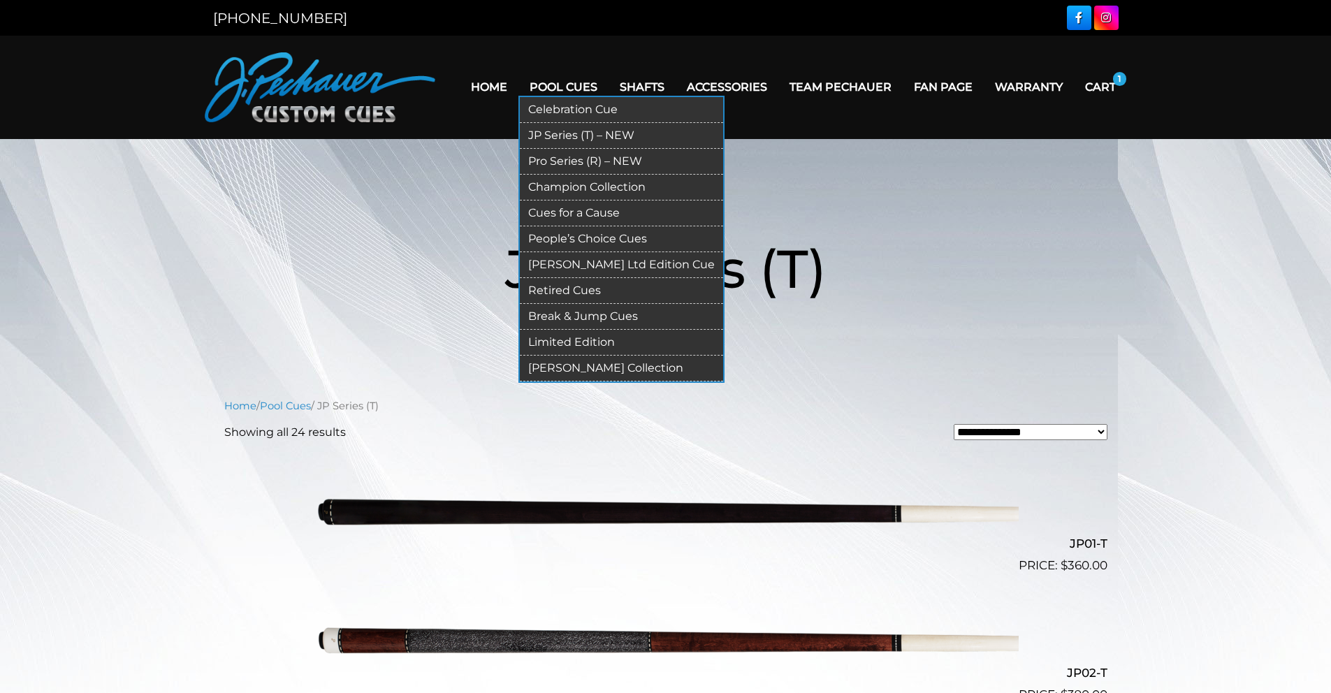
click at [603, 338] on link "Limited Edition" at bounding box center [621, 343] width 203 height 26
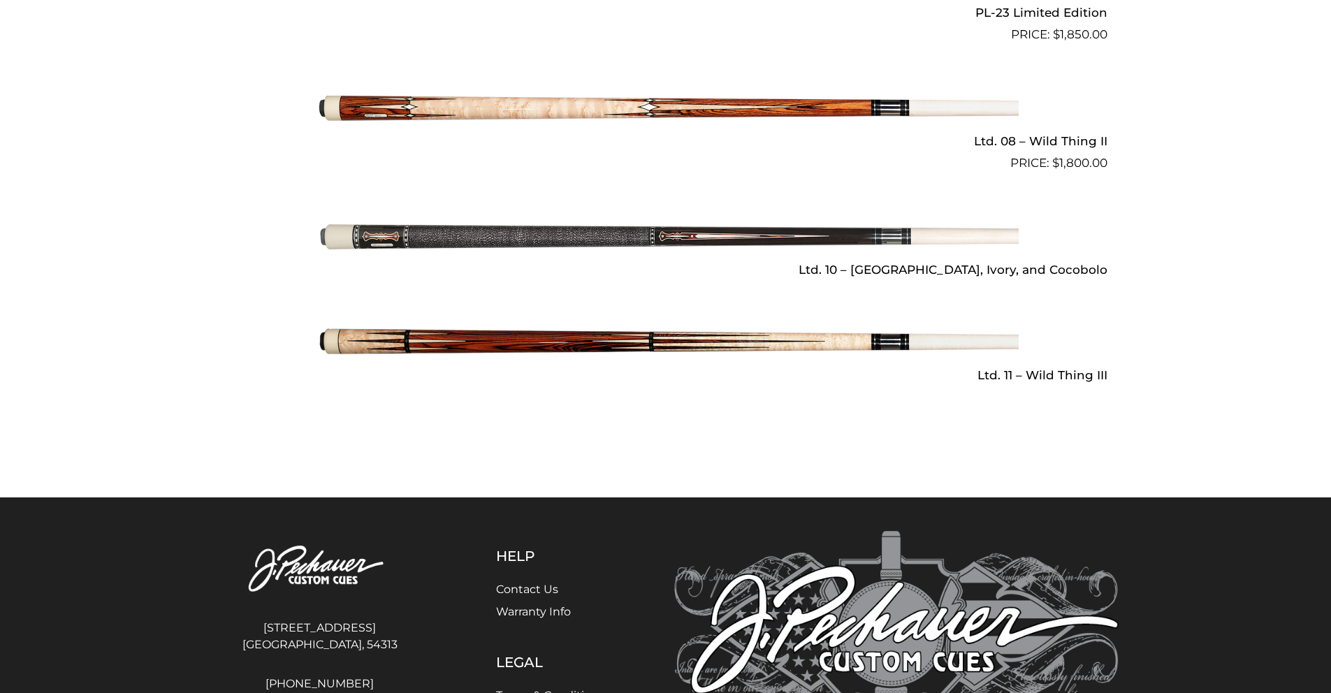
scroll to position [1997, 0]
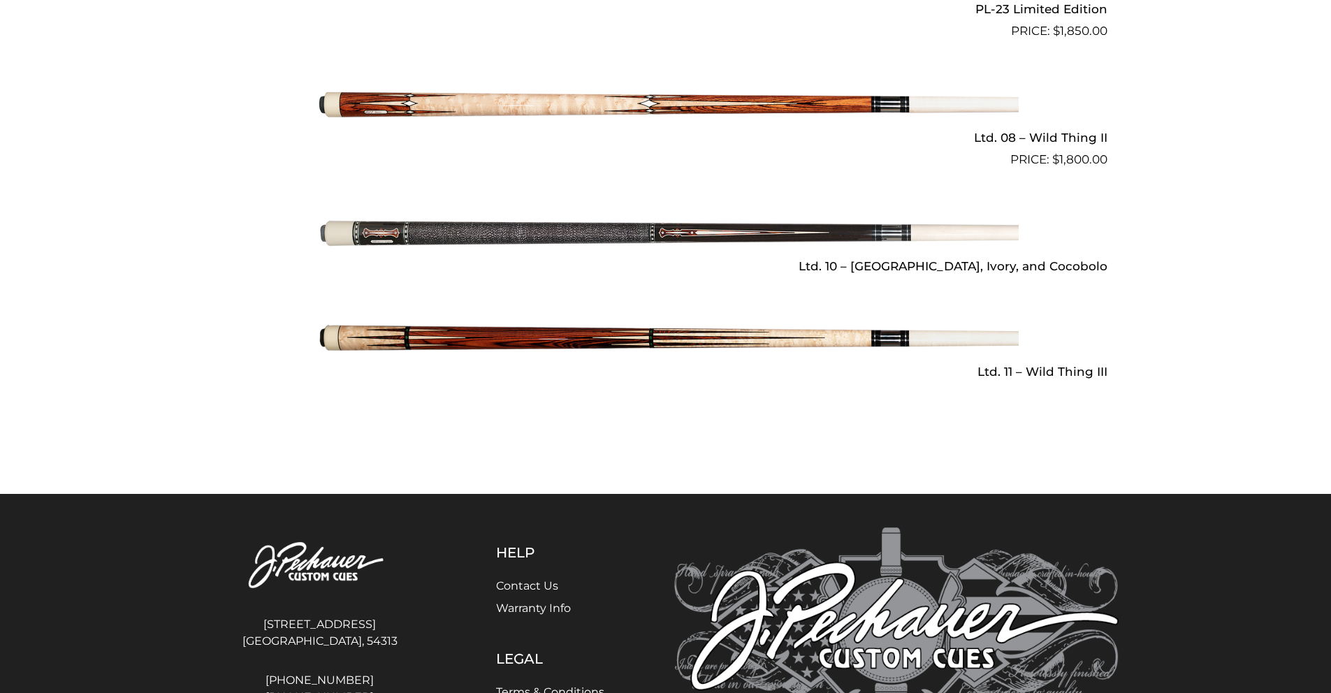
click at [705, 207] on img at bounding box center [666, 233] width 706 height 117
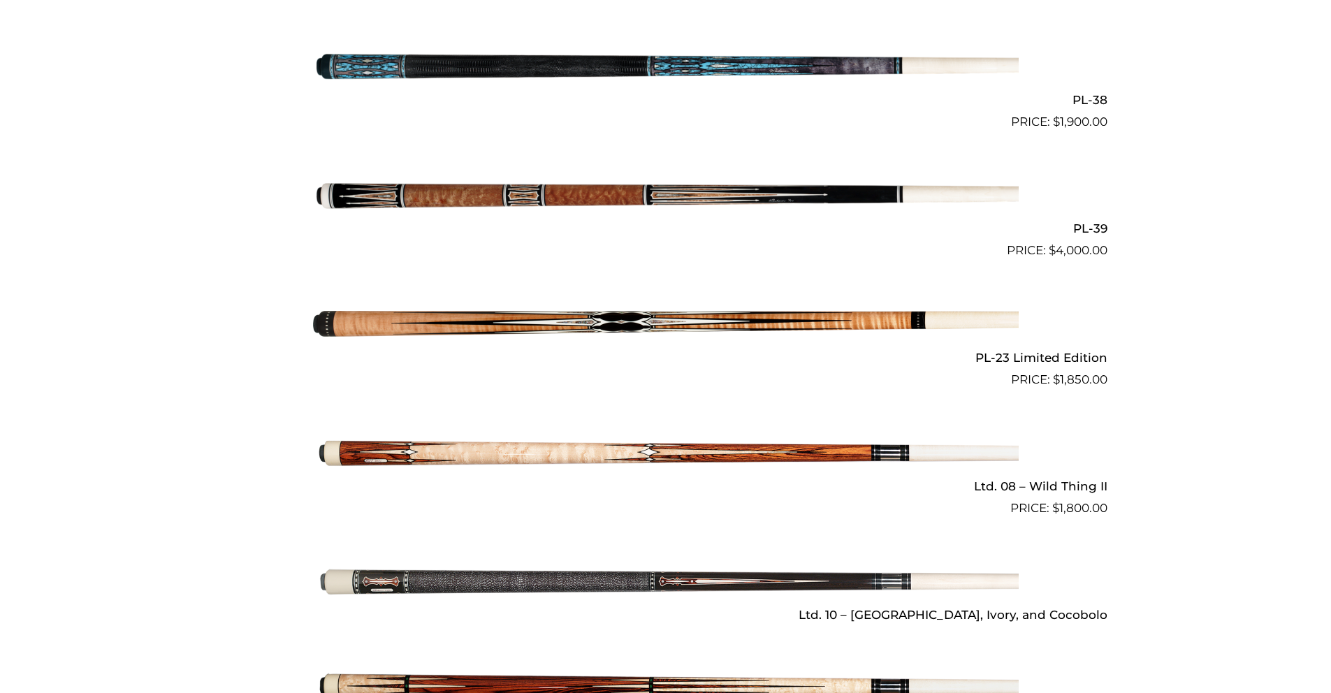
scroll to position [1647, 0]
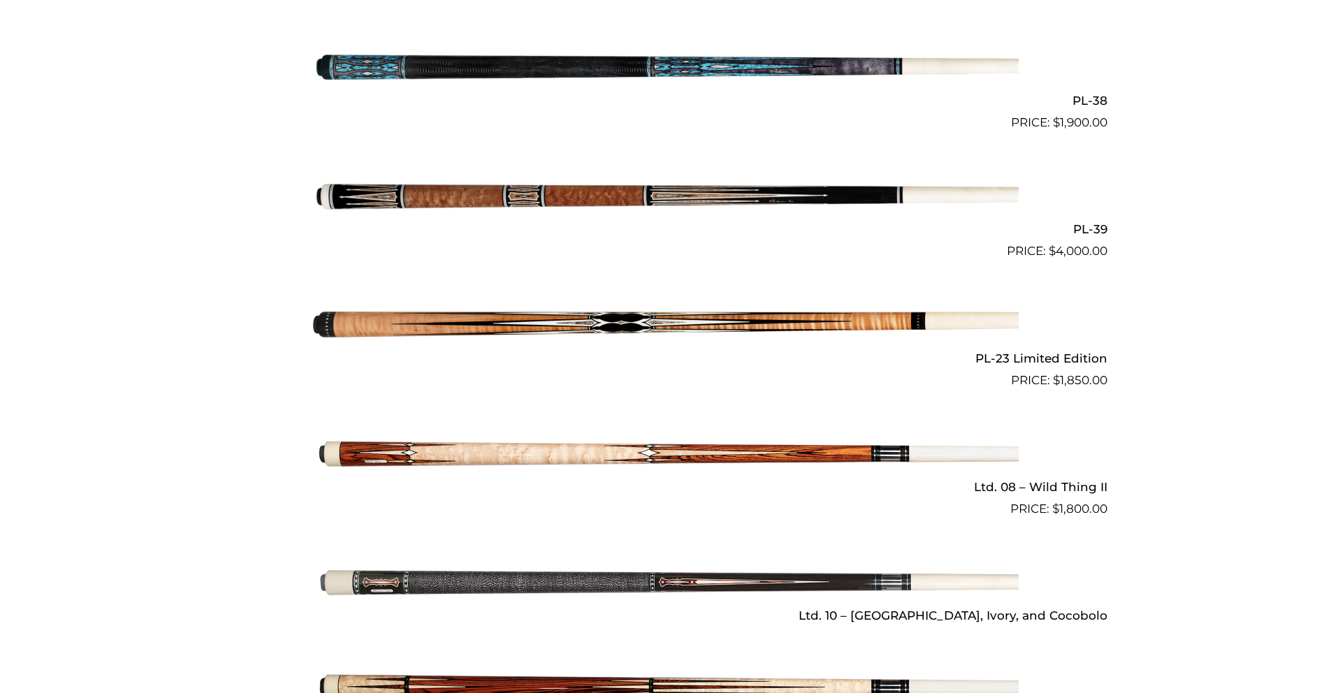
click at [708, 173] on img at bounding box center [666, 196] width 706 height 117
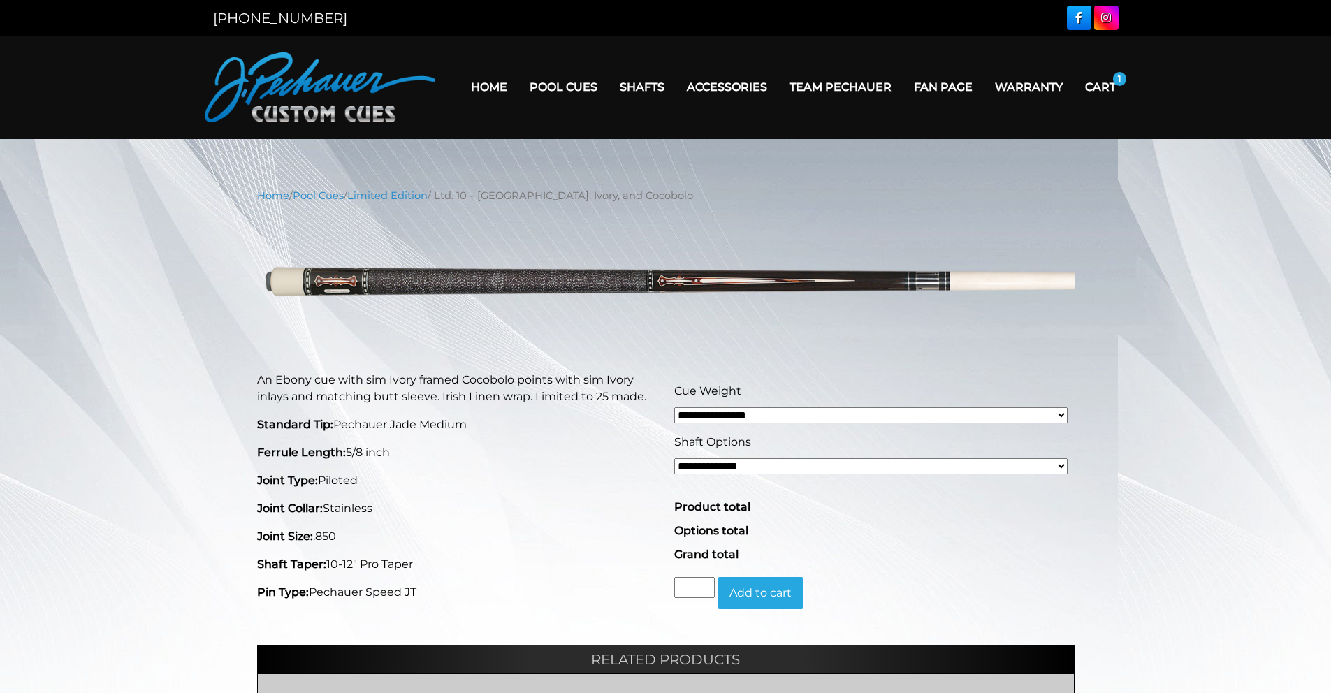
click at [722, 212] on main "**********" at bounding box center [666, 552] width 838 height 728
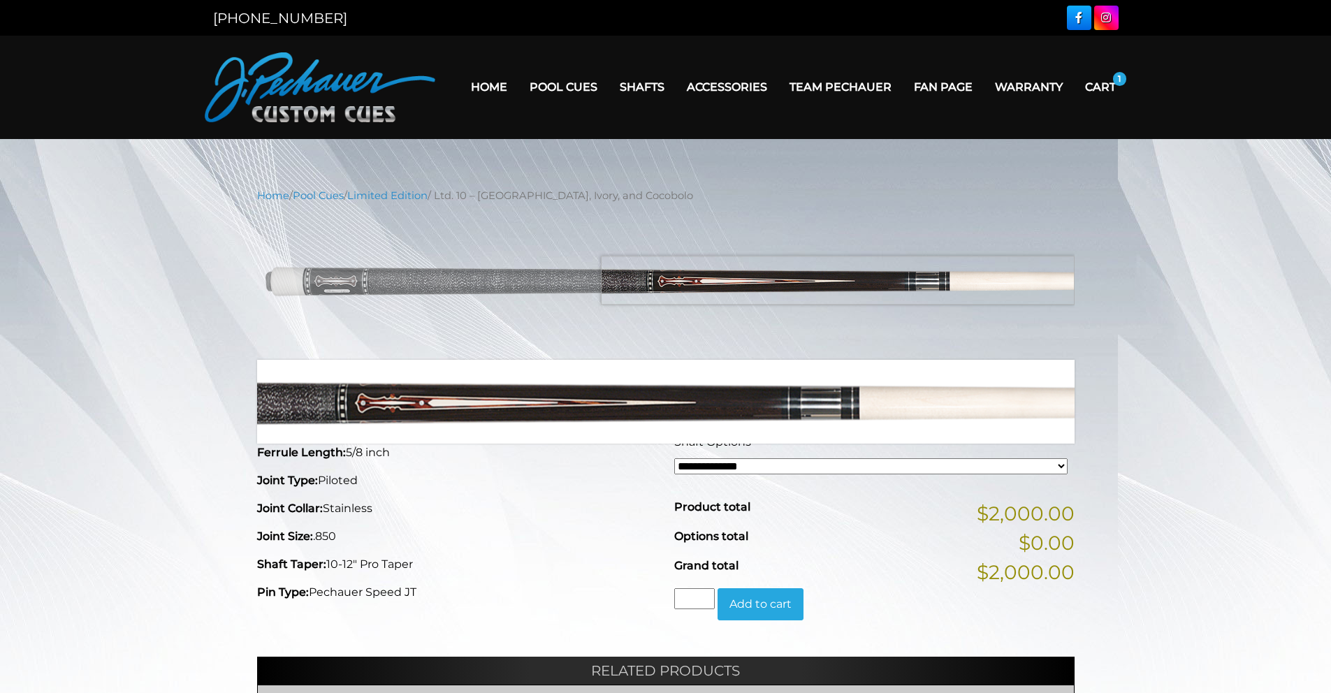
click at [988, 280] on img at bounding box center [665, 282] width 817 height 136
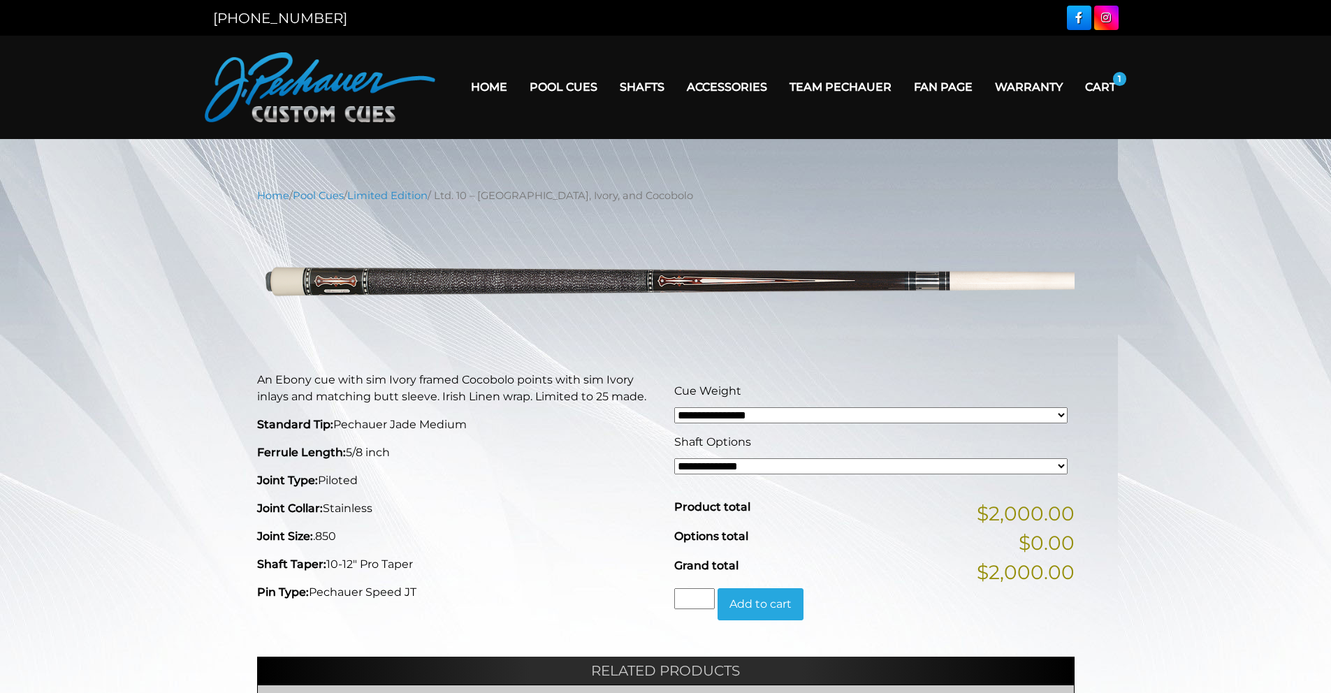
click at [1057, 417] on select "**********" at bounding box center [870, 415] width 393 height 16
select select "*****"
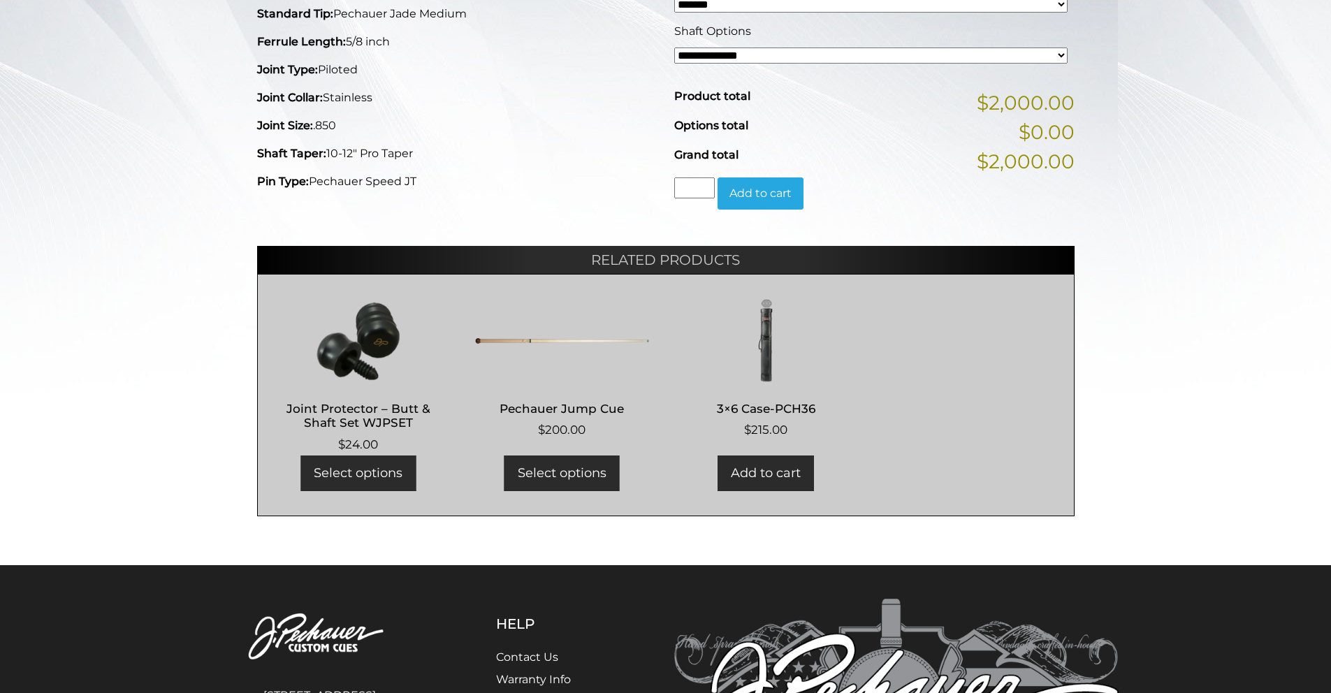
scroll to position [491, 0]
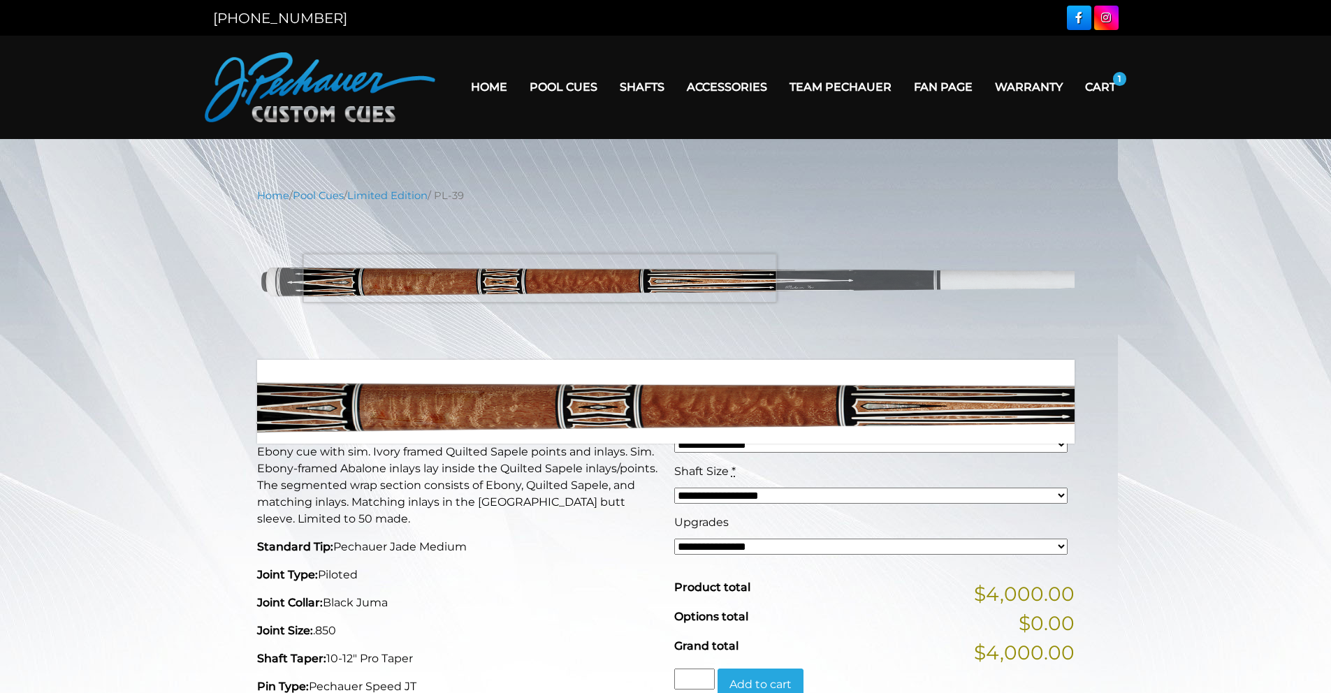
click at [539, 278] on img at bounding box center [665, 282] width 817 height 136
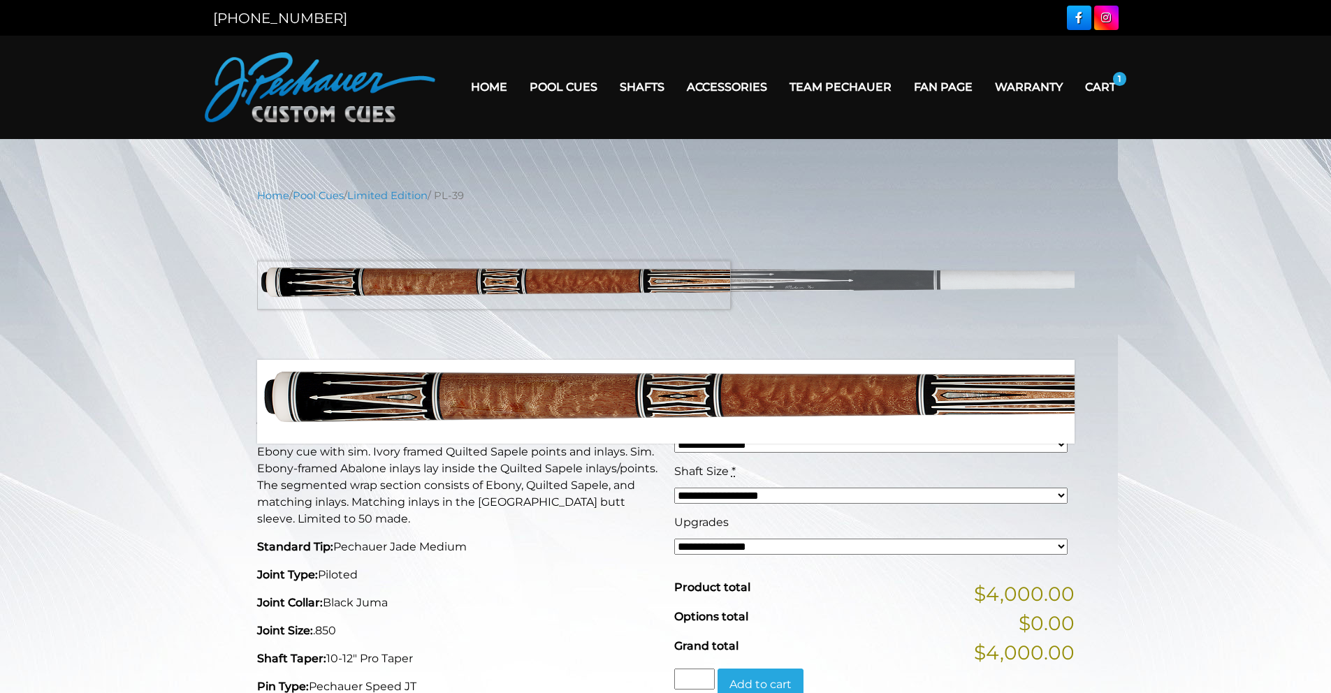
click at [346, 285] on img at bounding box center [665, 282] width 817 height 136
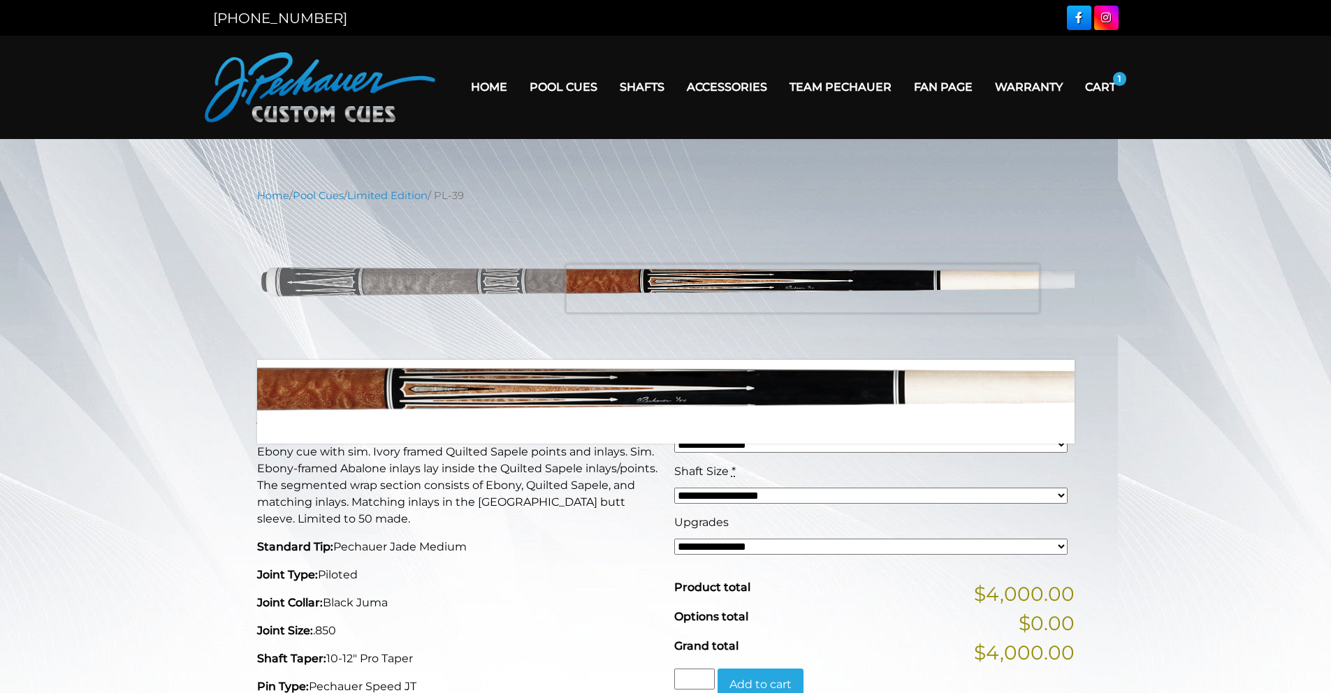
click at [802, 289] on img at bounding box center [665, 282] width 817 height 136
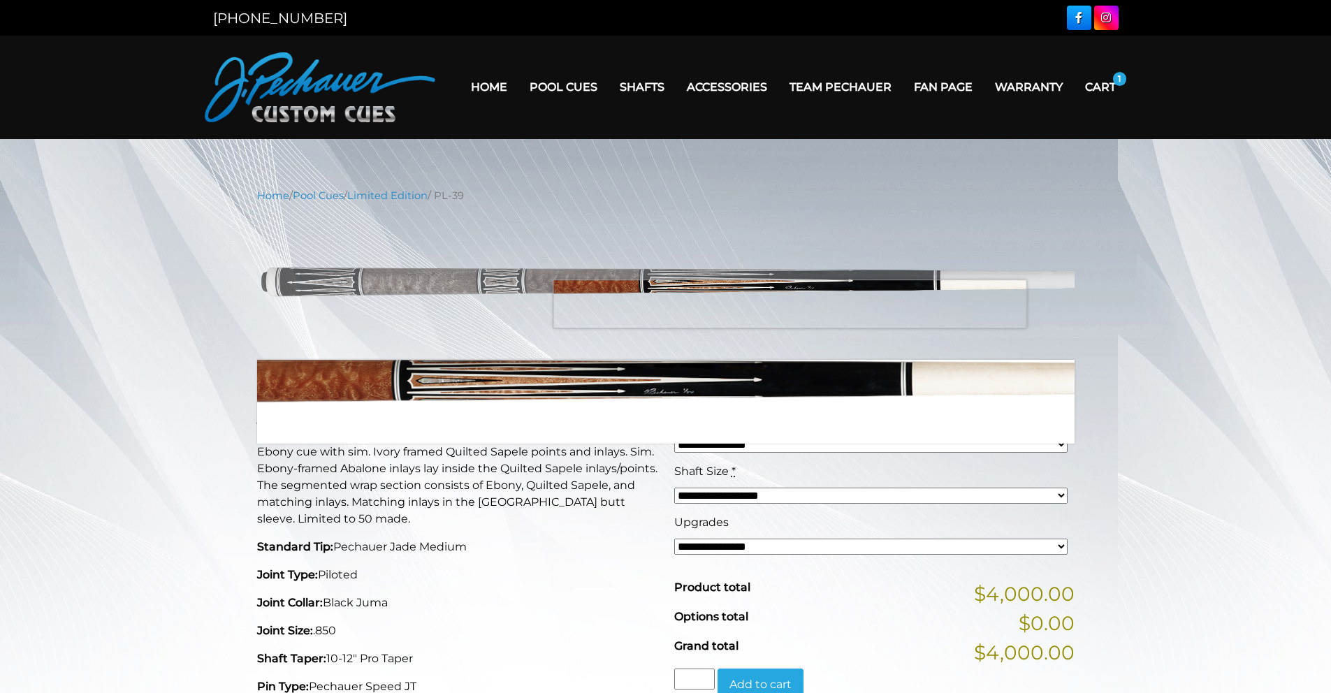
drag, startPoint x: 789, startPoint y: 304, endPoint x: 755, endPoint y: 360, distance: 65.5
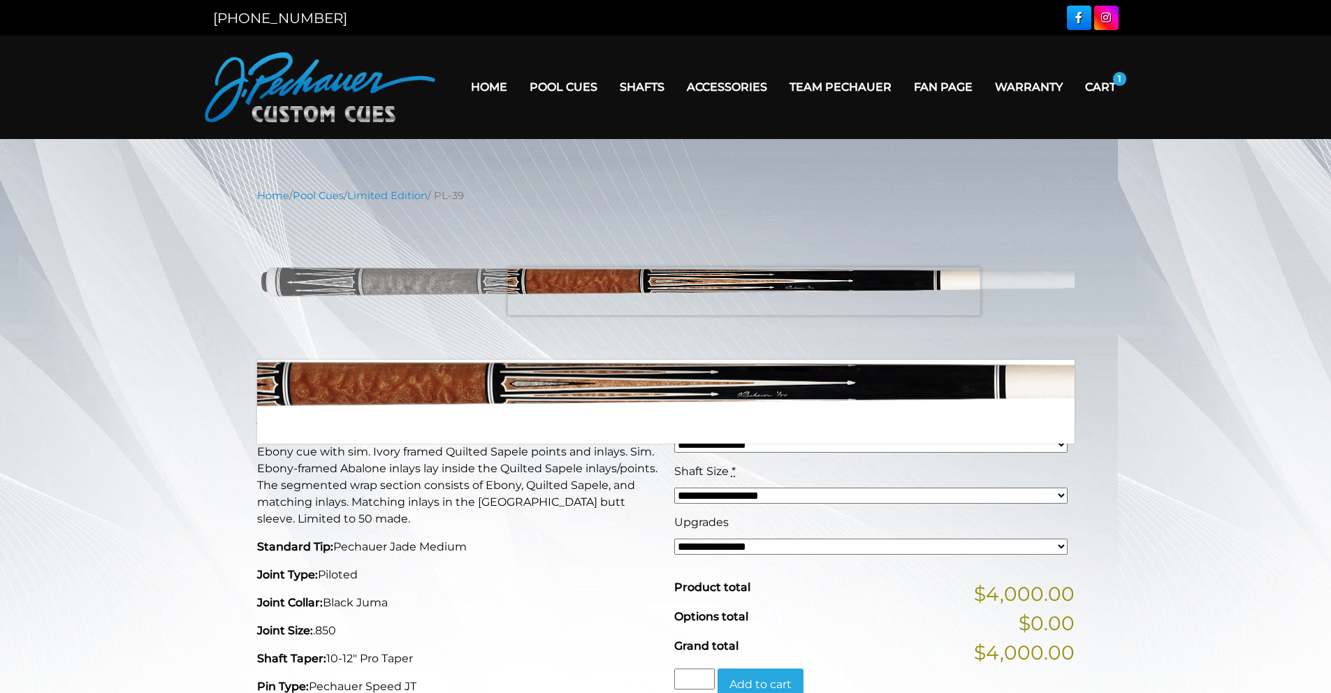
click at [743, 291] on img at bounding box center [665, 282] width 817 height 136
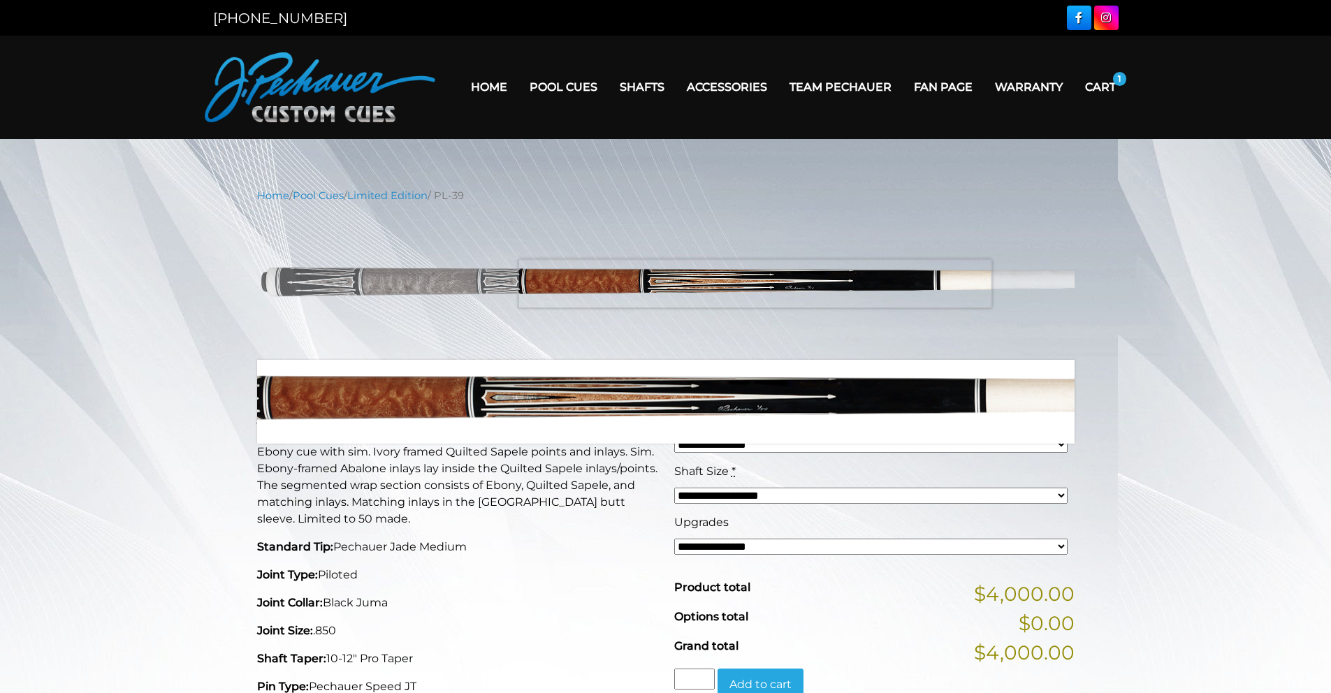
click at [755, 284] on img at bounding box center [665, 282] width 817 height 136
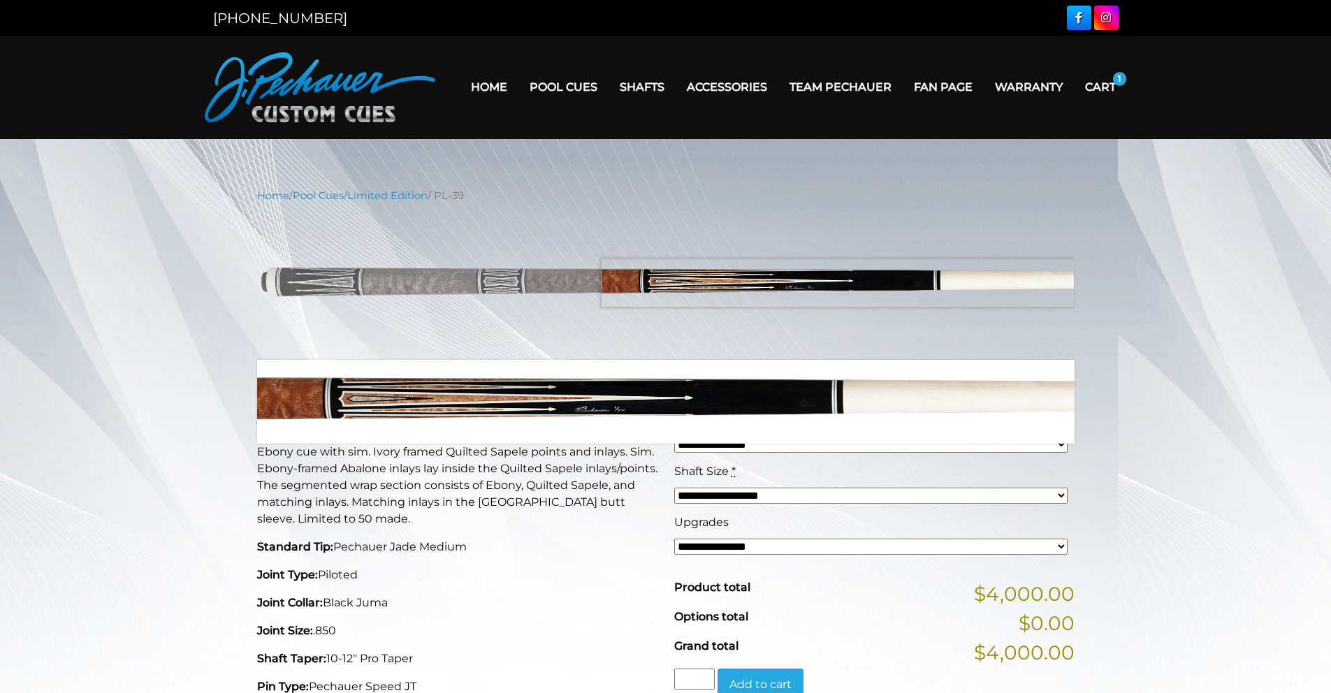
click at [940, 283] on img at bounding box center [665, 282] width 817 height 136
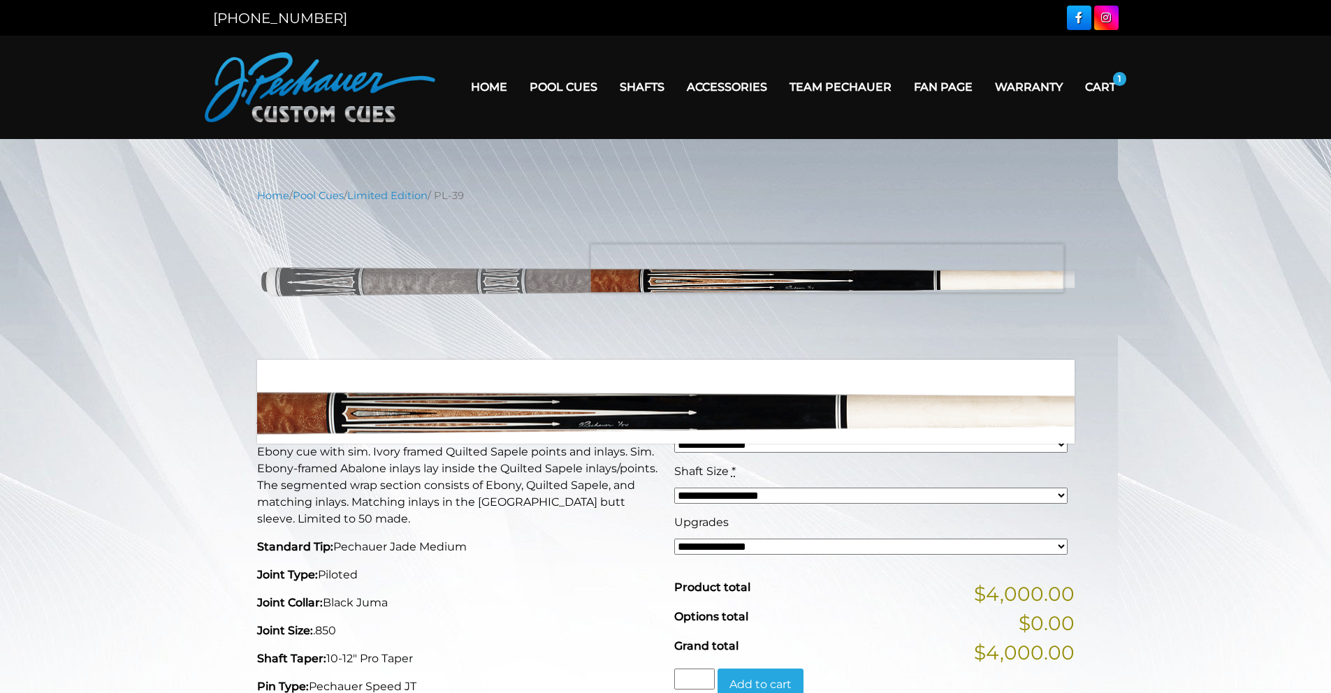
drag, startPoint x: 940, startPoint y: 283, endPoint x: 718, endPoint y: 241, distance: 226.1
click at [712, 247] on img at bounding box center [665, 282] width 817 height 136
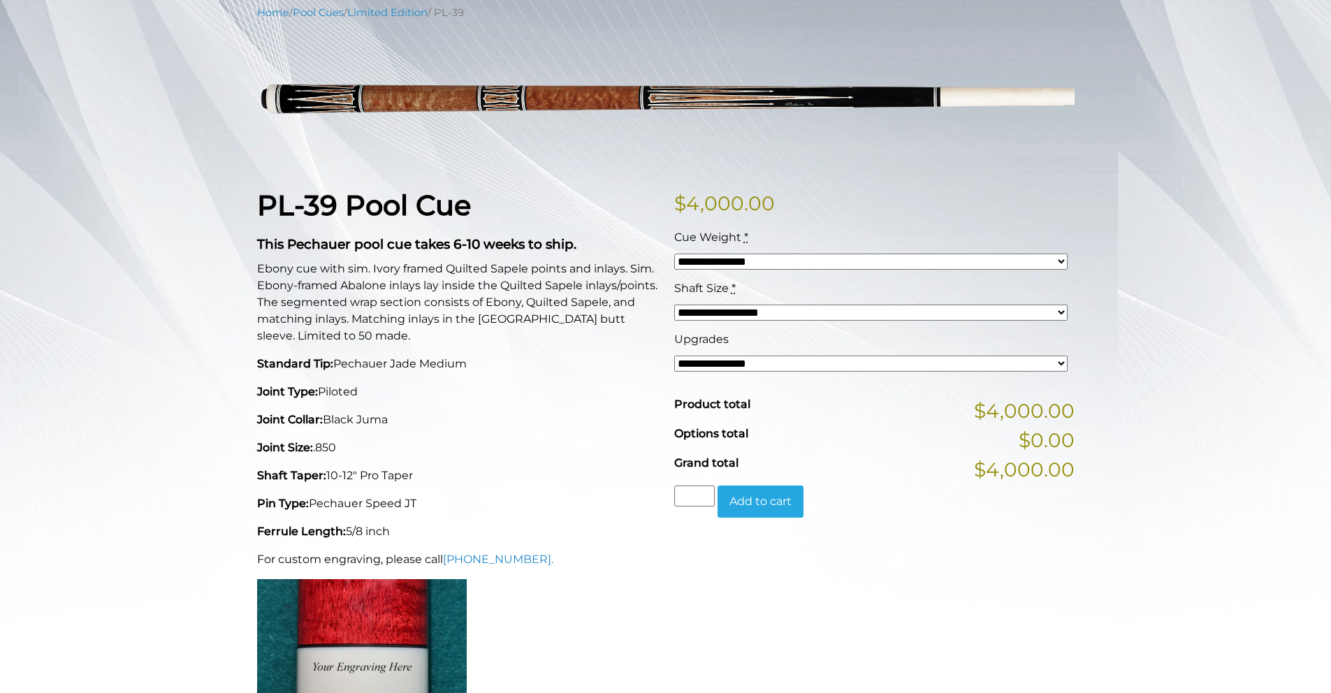
scroll to position [246, 0]
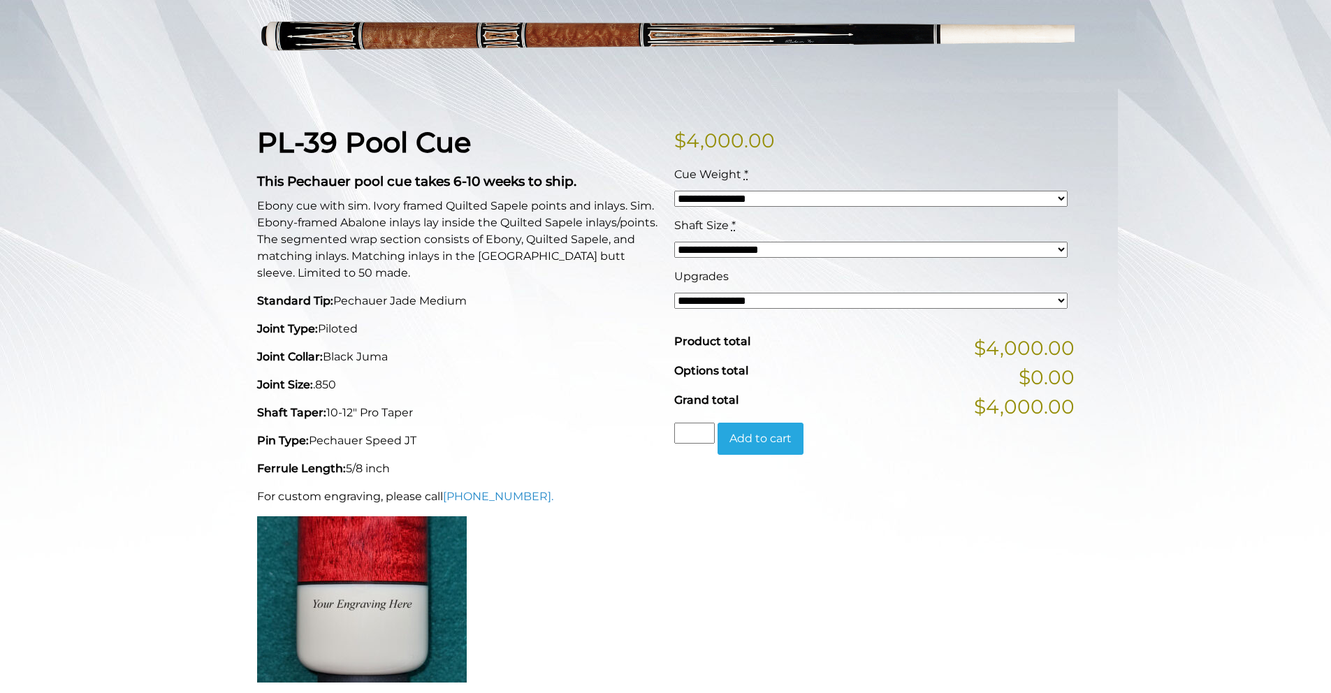
click at [1063, 247] on select "**********" at bounding box center [870, 250] width 393 height 16
click at [1055, 298] on select "**********" at bounding box center [870, 301] width 393 height 16
select select "*****"
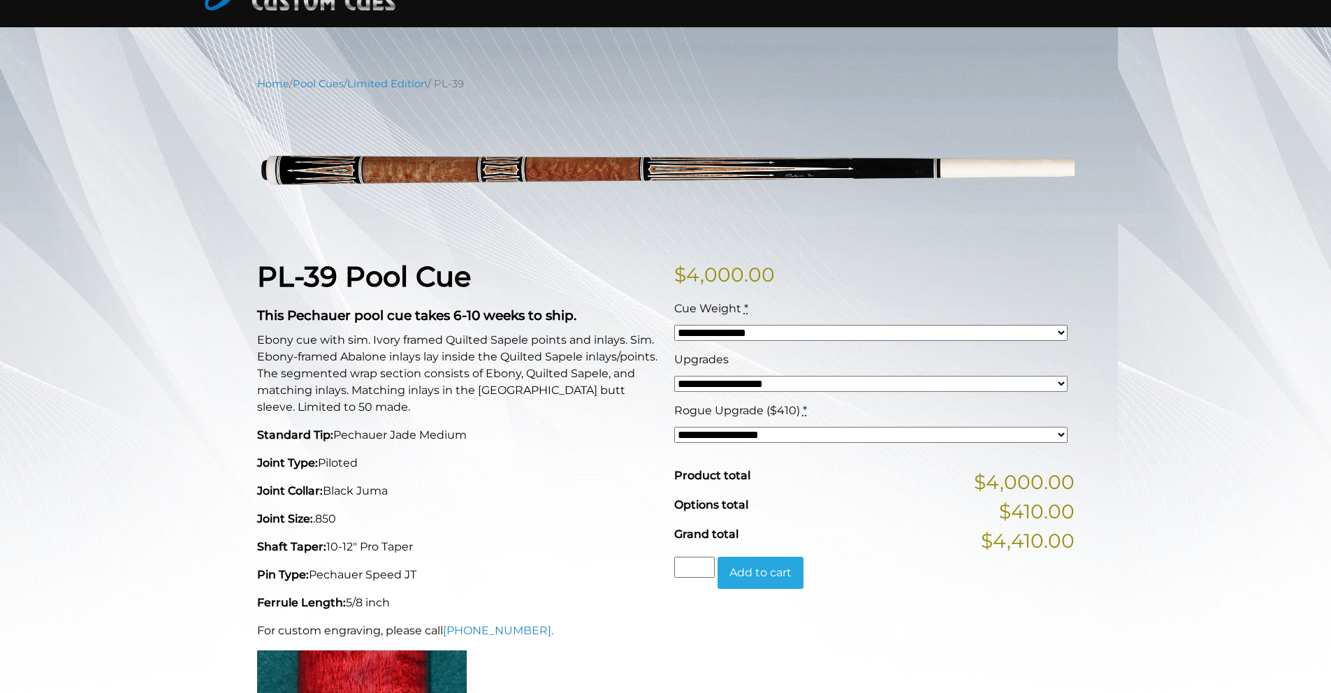
scroll to position [0, 0]
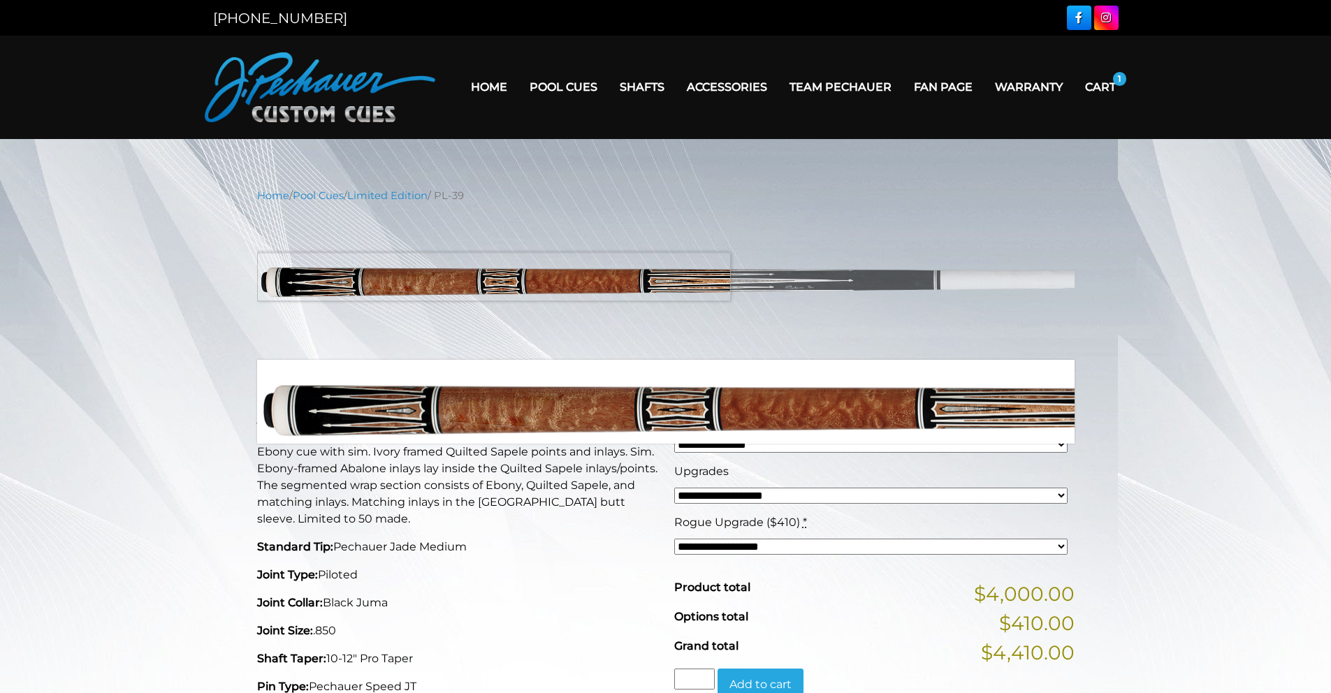
click at [492, 277] on img at bounding box center [665, 282] width 817 height 136
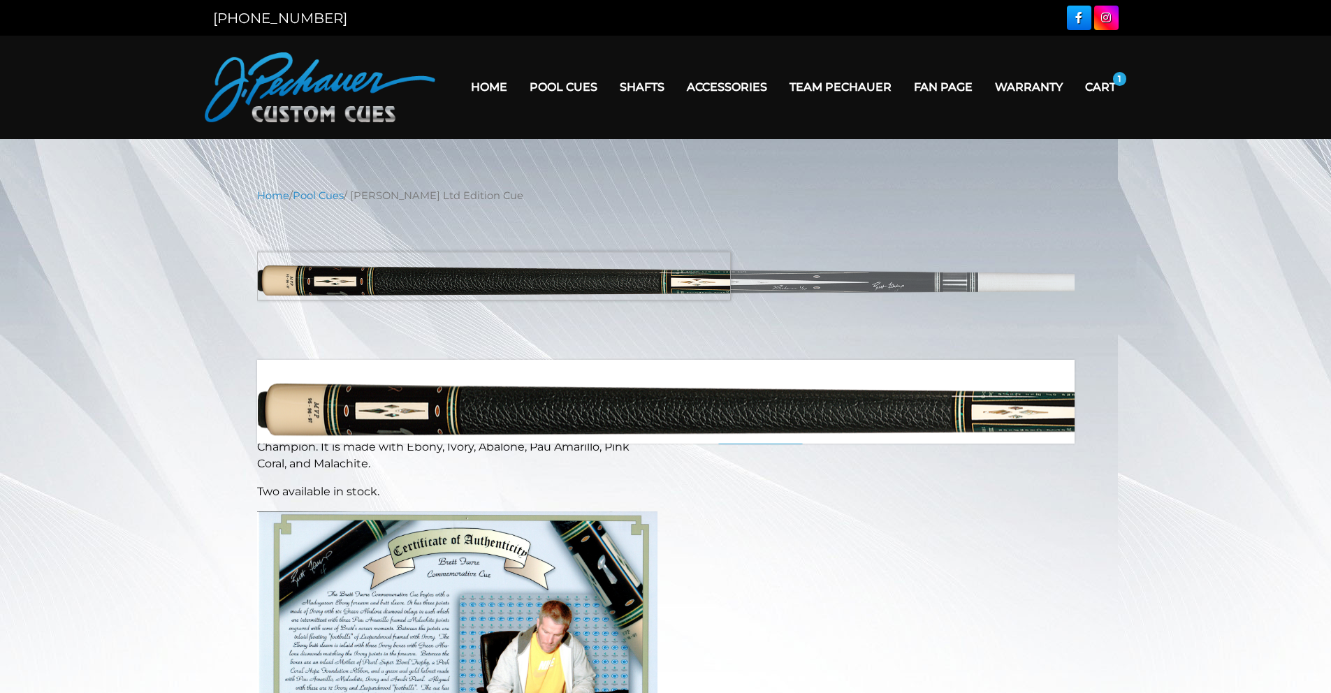
click at [289, 276] on img at bounding box center [665, 282] width 817 height 136
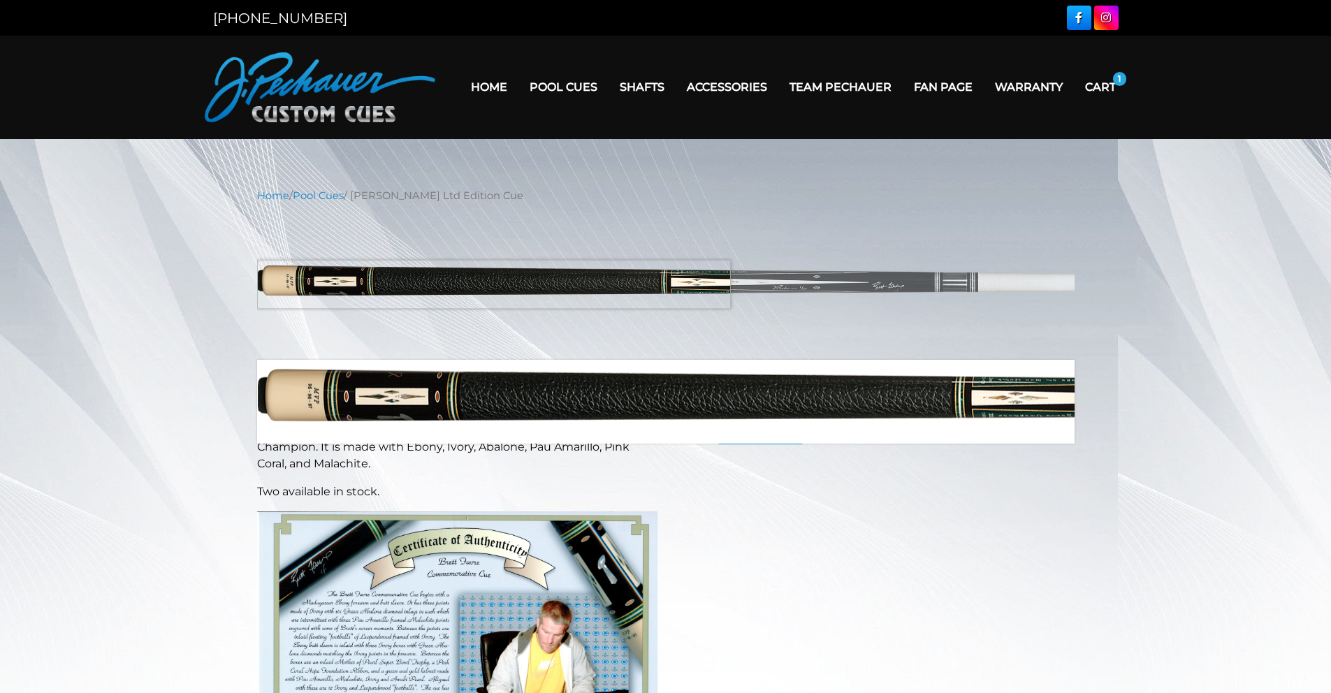
click at [357, 284] on img at bounding box center [665, 282] width 817 height 136
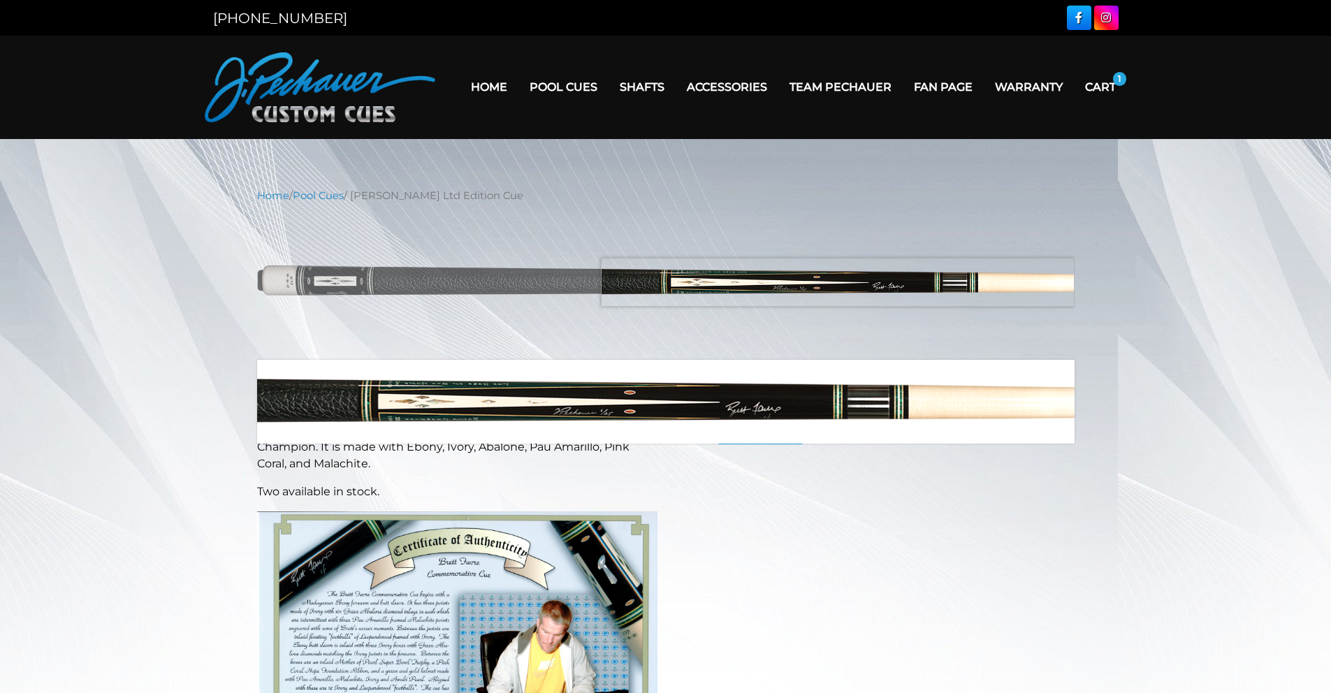
click at [945, 282] on img at bounding box center [665, 282] width 817 height 136
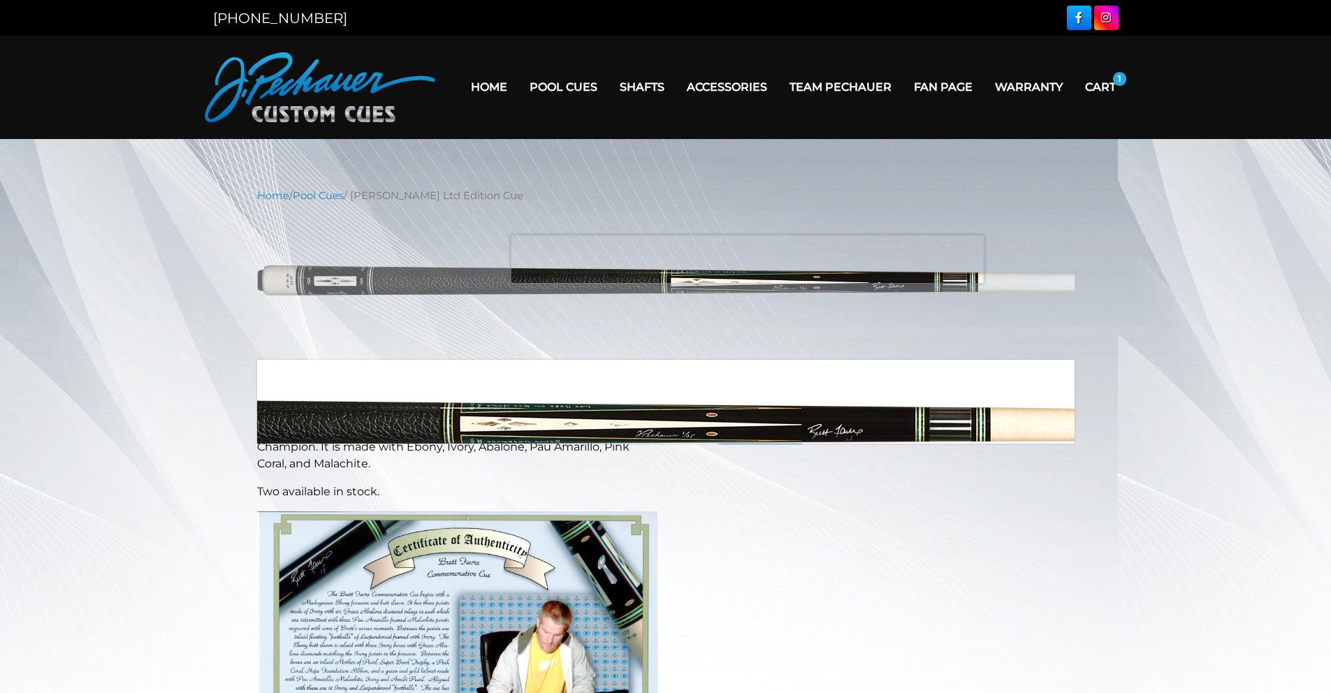
drag, startPoint x: 945, startPoint y: 282, endPoint x: 720, endPoint y: 253, distance: 227.6
click at [720, 253] on img at bounding box center [665, 282] width 817 height 136
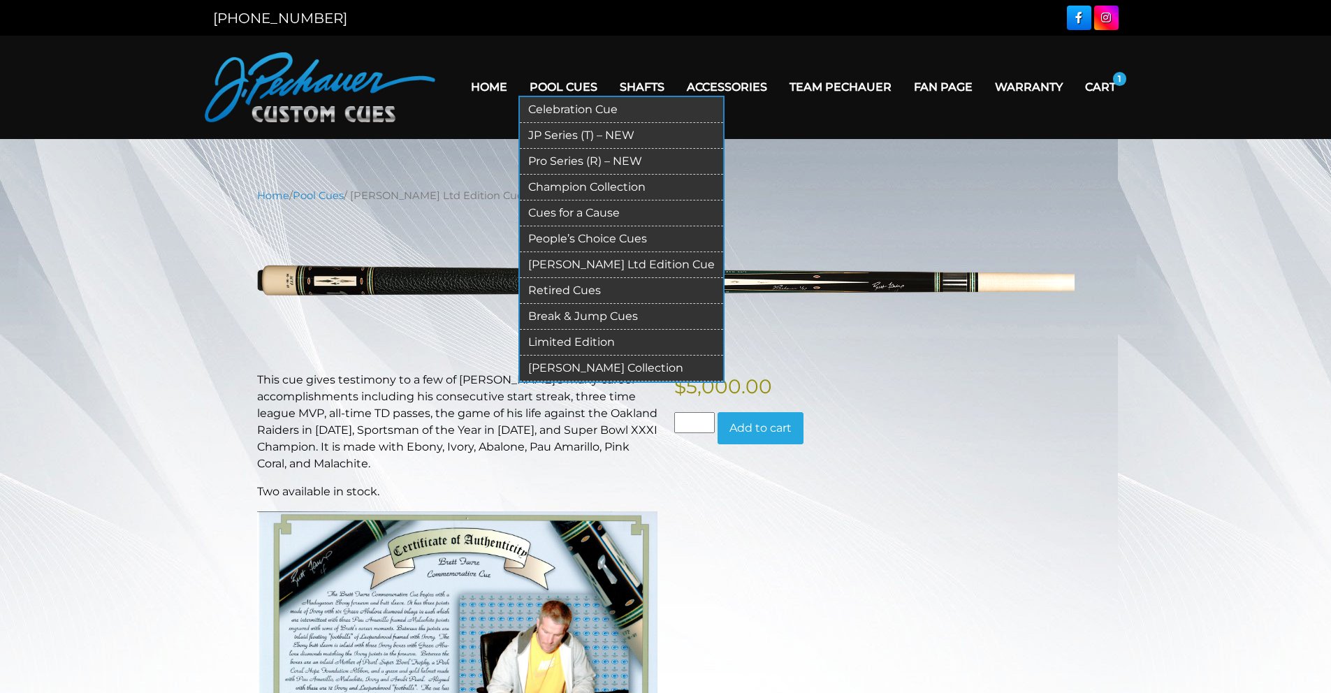
click at [610, 238] on link "People’s Choice Cues" at bounding box center [621, 239] width 203 height 26
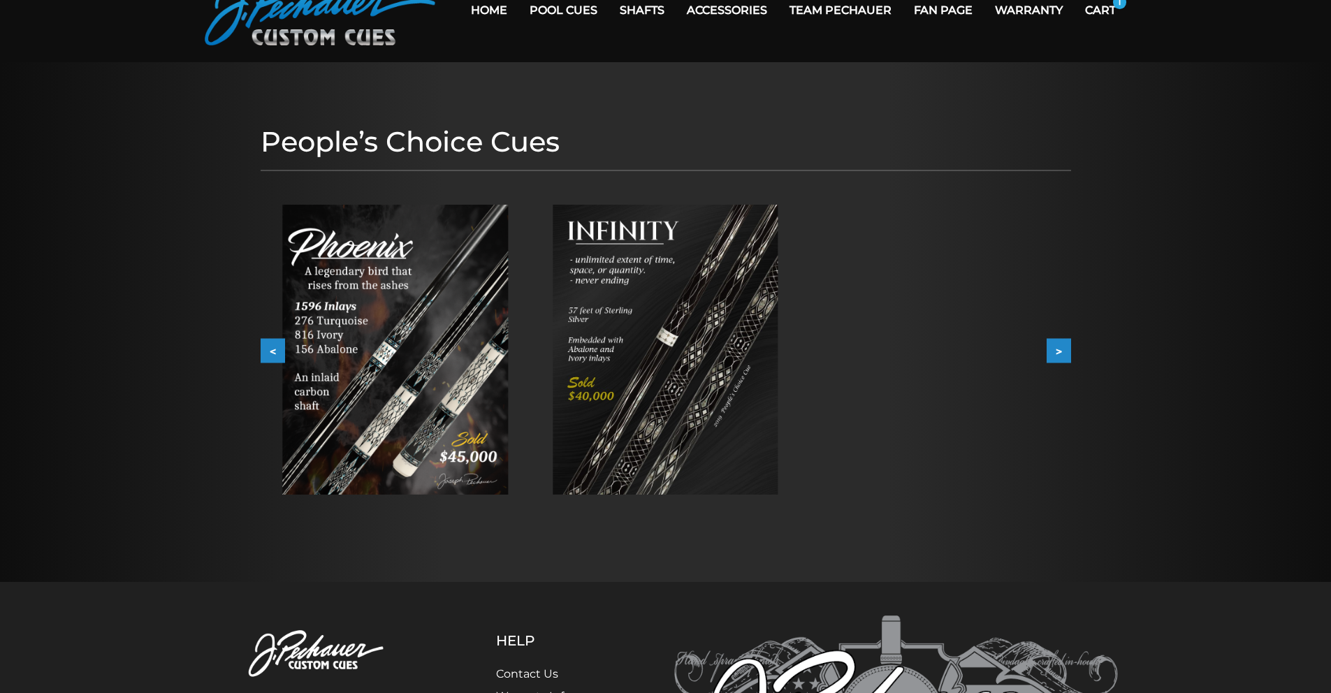
scroll to position [75, 0]
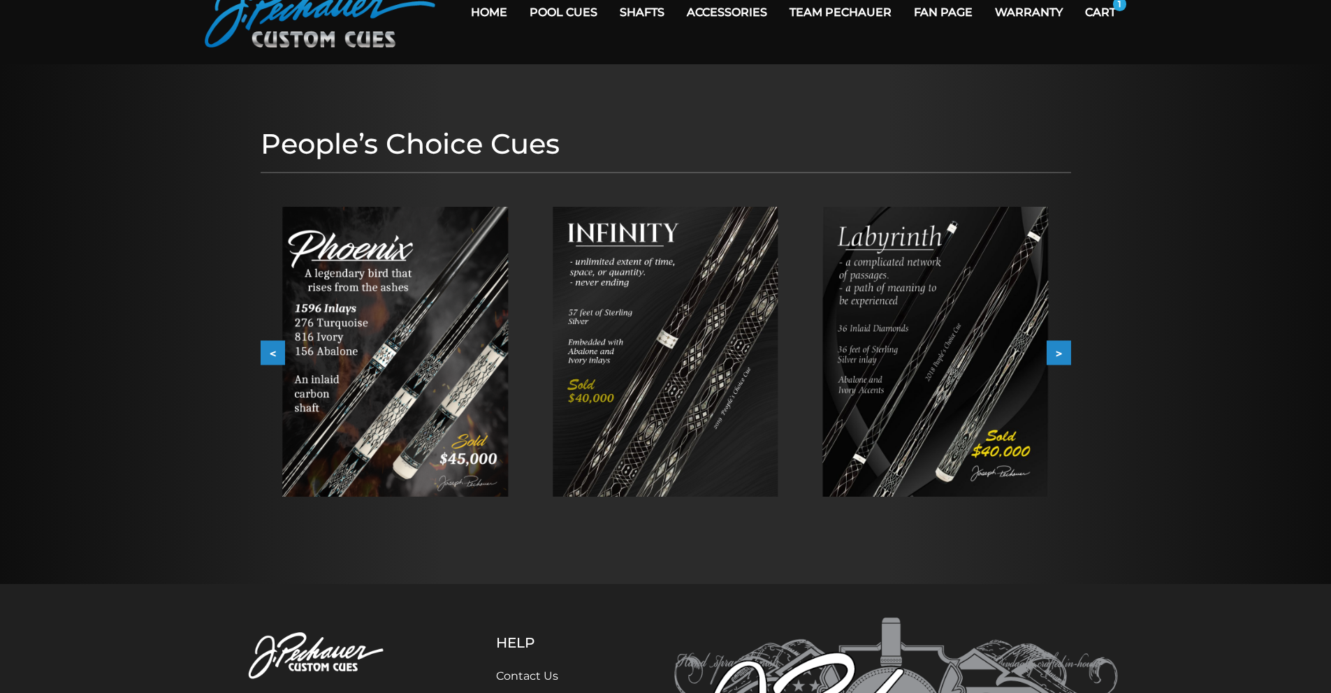
click at [410, 322] on img at bounding box center [395, 352] width 226 height 290
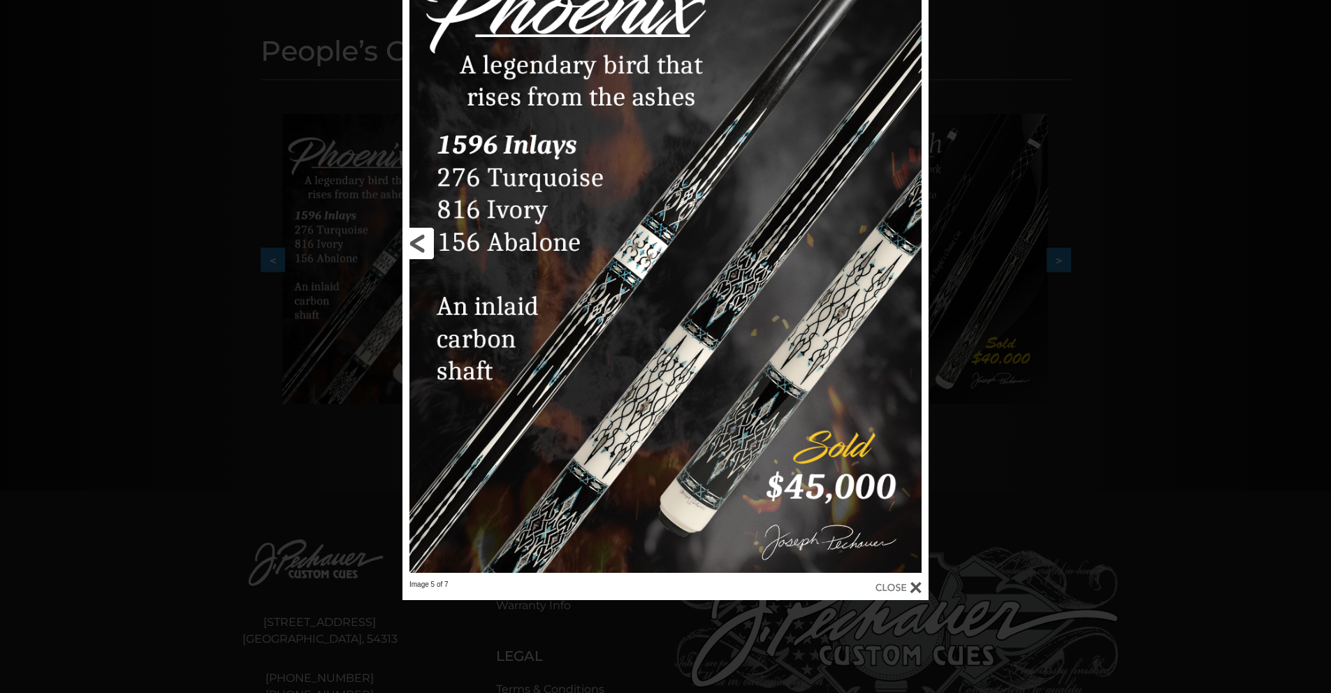
scroll to position [0, 0]
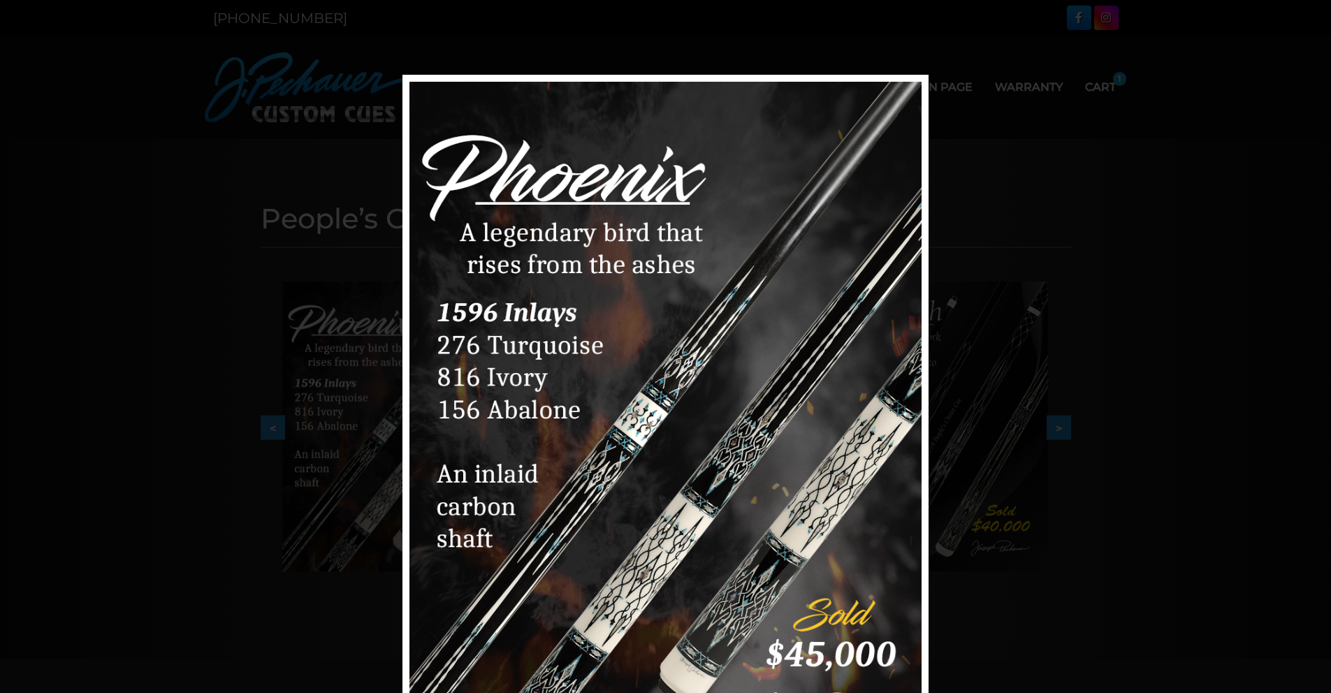
click at [1115, 359] on div "Image 5 of 7" at bounding box center [665, 421] width 1331 height 693
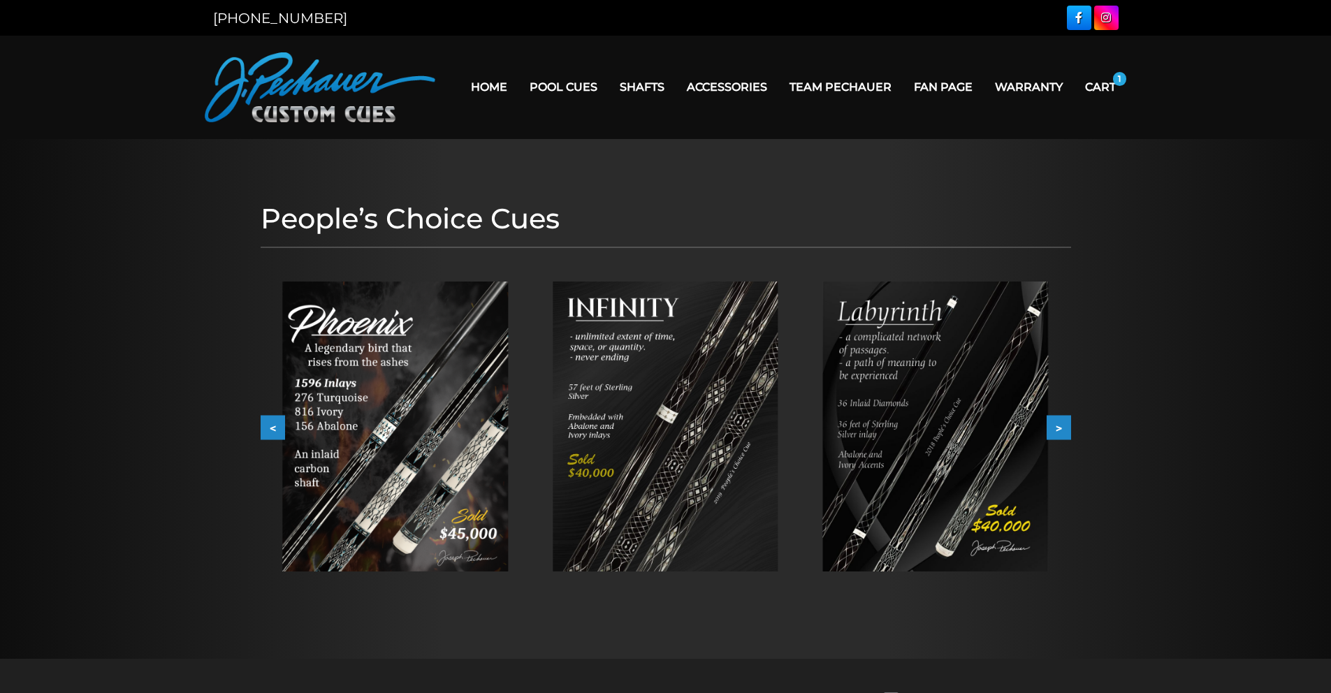
click at [678, 411] on img at bounding box center [666, 427] width 226 height 290
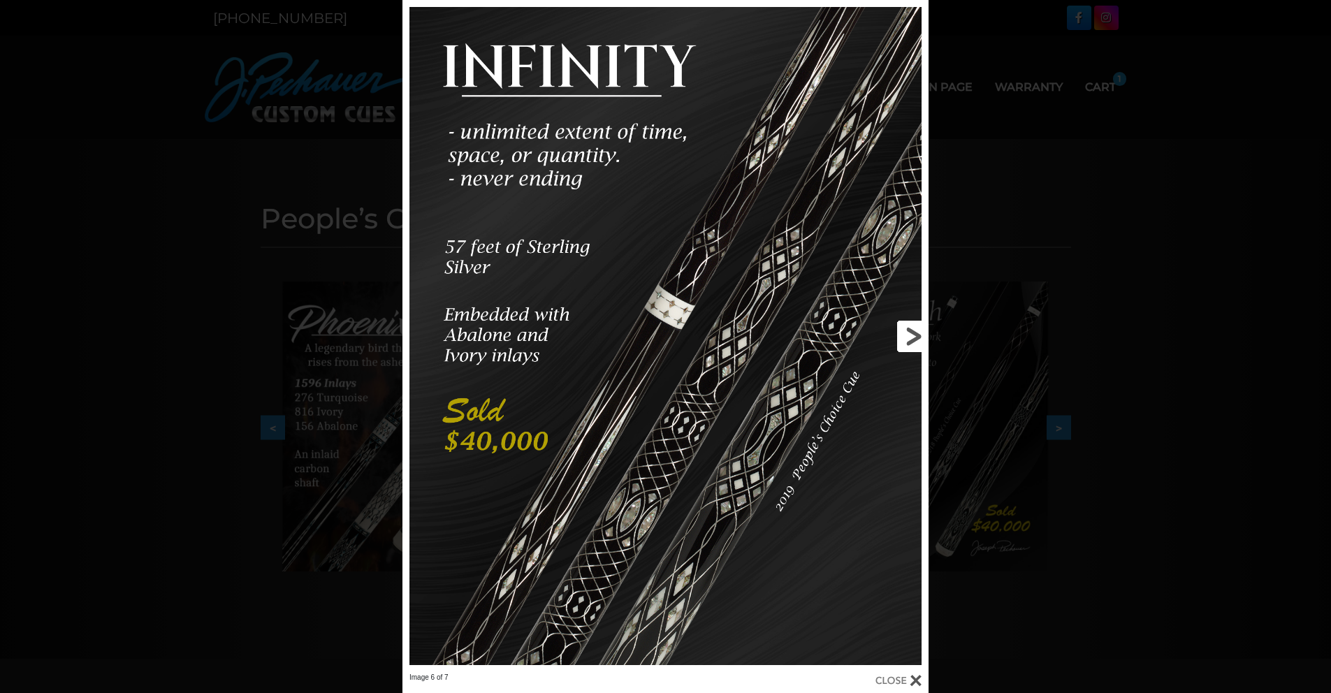
click at [904, 335] on link at bounding box center [810, 336] width 237 height 673
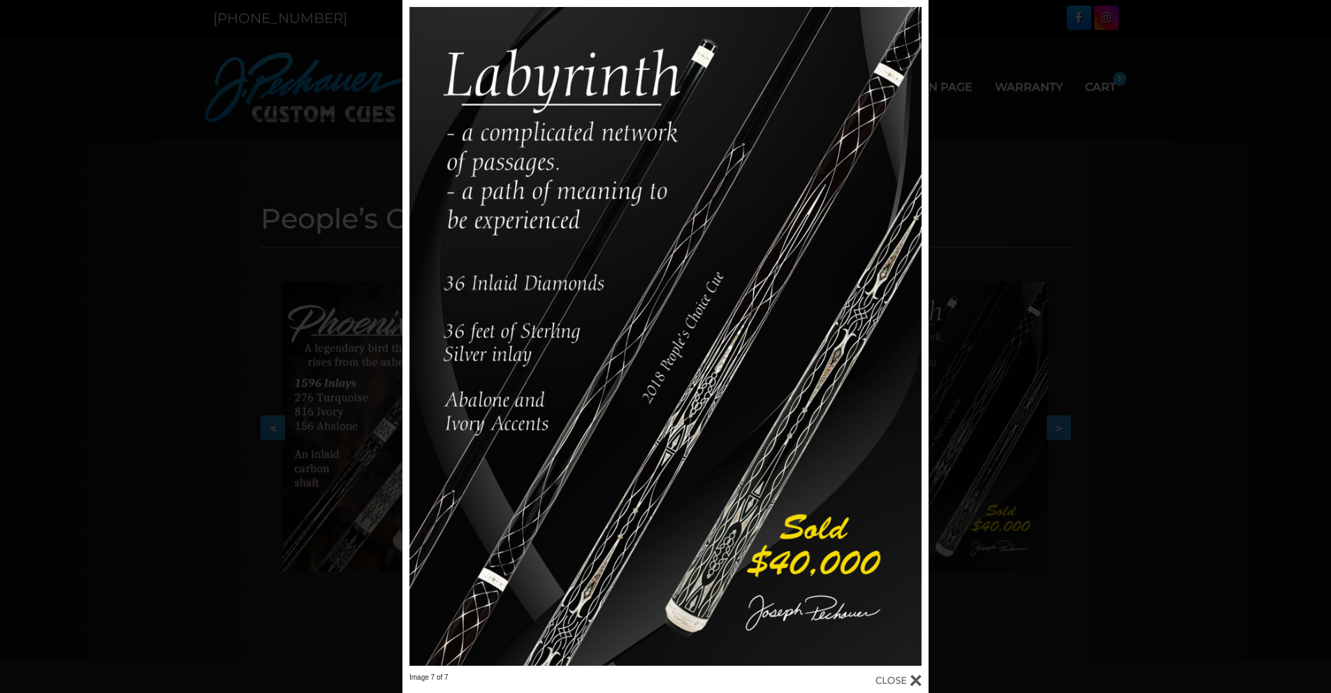
click at [1149, 453] on div "Image 7 of 7" at bounding box center [665, 346] width 1331 height 693
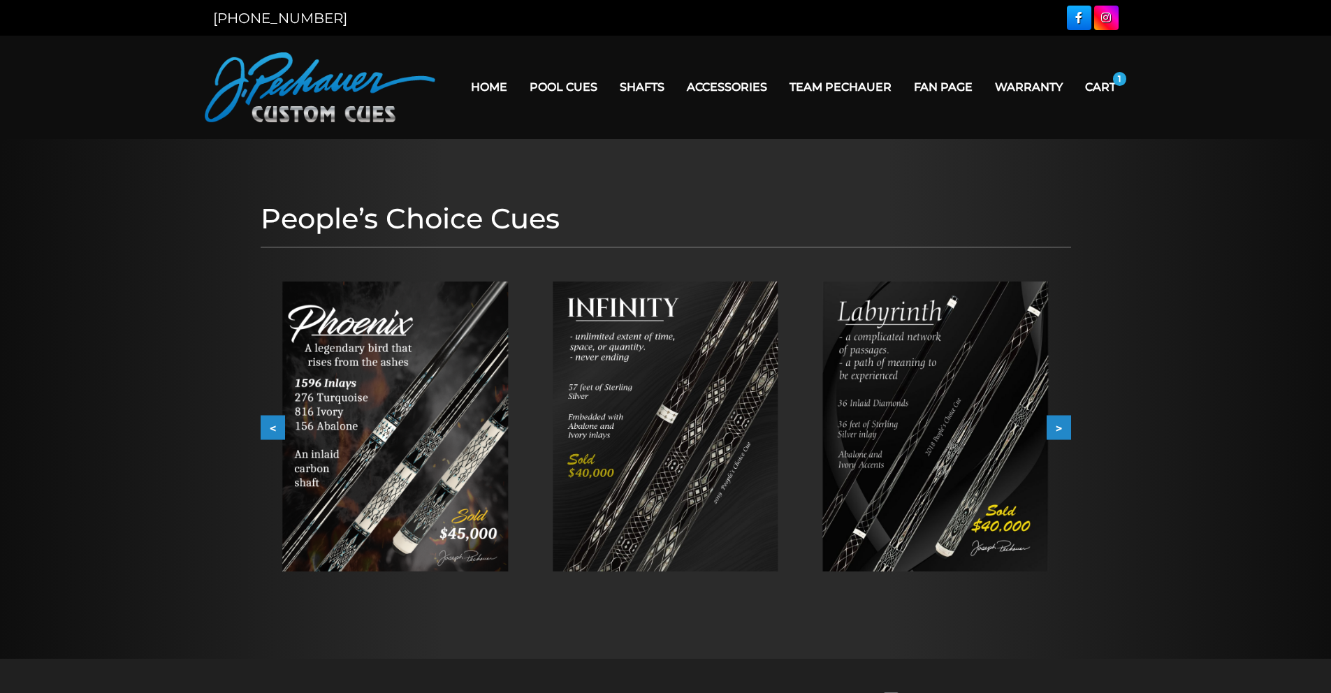
click at [972, 429] on img at bounding box center [936, 427] width 226 height 290
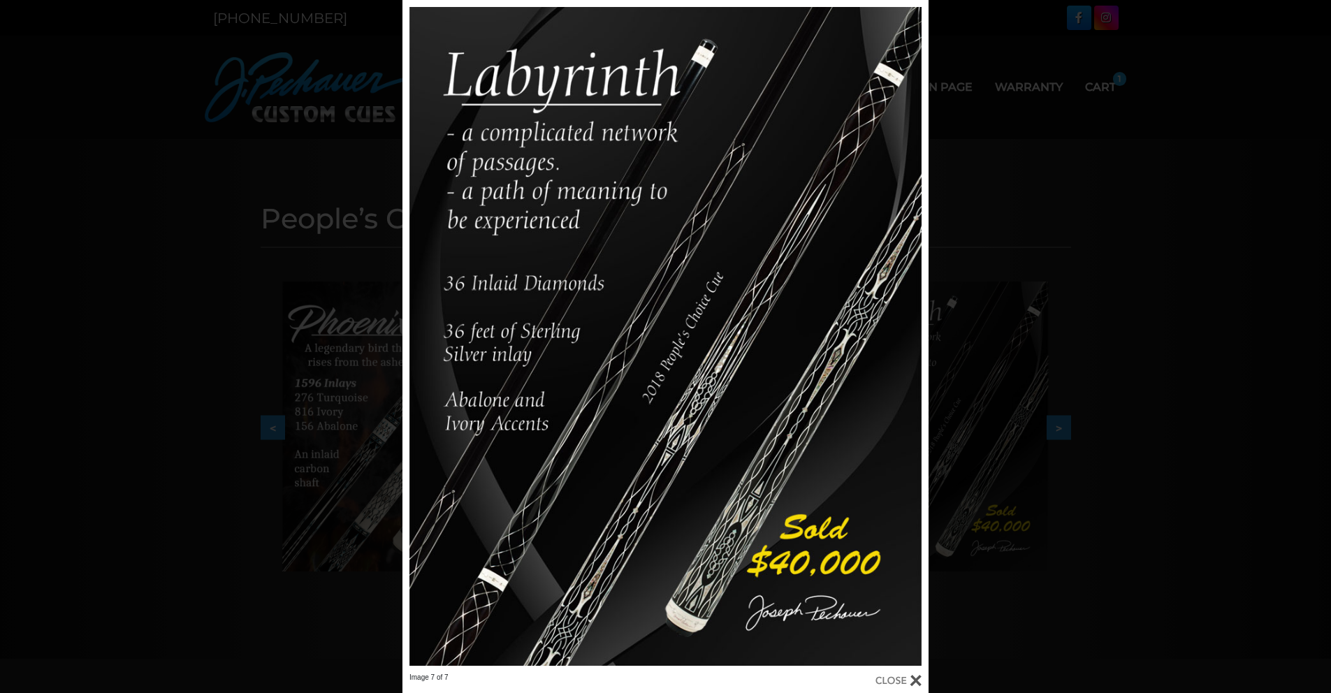
click at [189, 394] on div "Image 7 of 7" at bounding box center [665, 346] width 1331 height 693
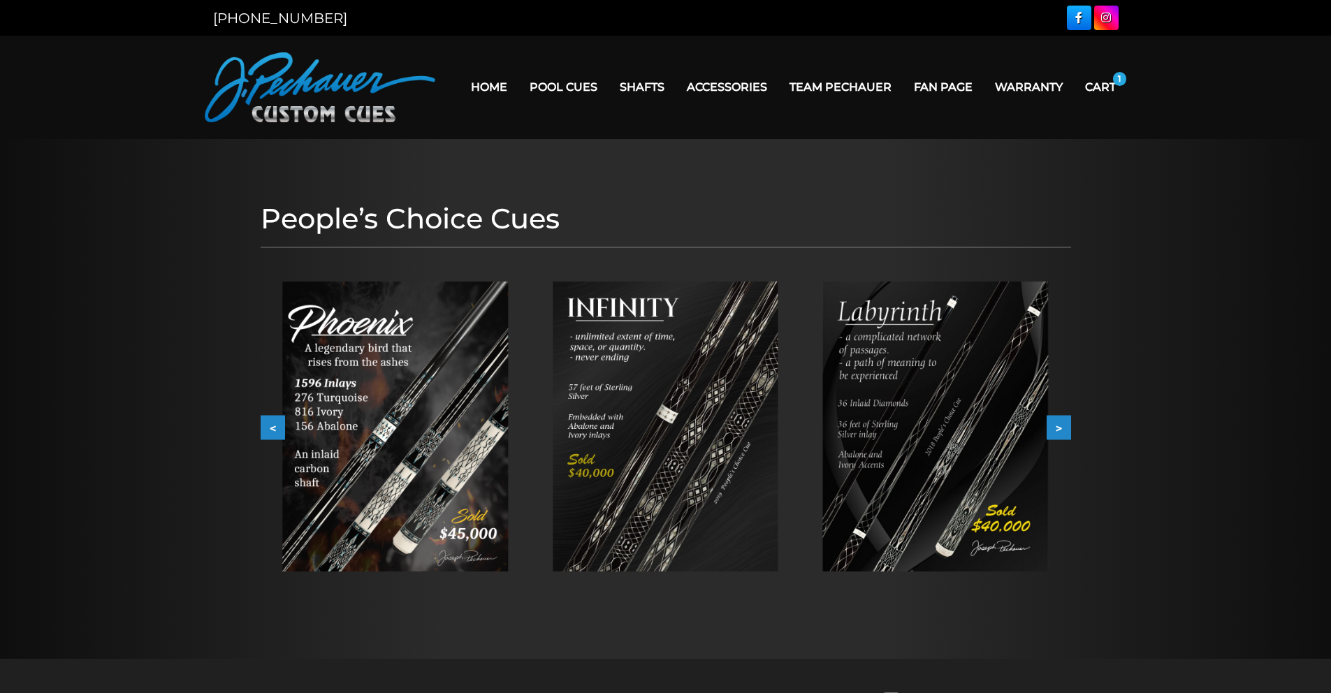
click at [500, 85] on link "Home" at bounding box center [489, 87] width 59 height 36
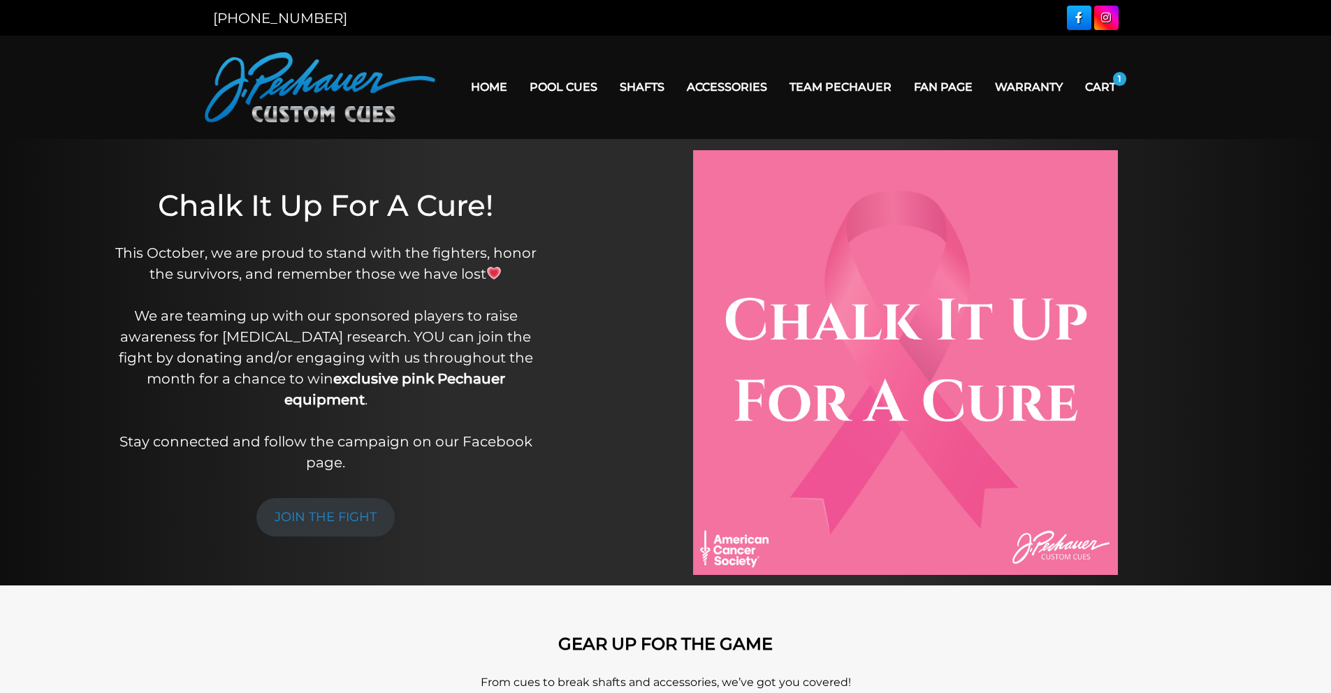
drag, startPoint x: 815, startPoint y: 66, endPoint x: 823, endPoint y: 76, distance: 12.4
click at [815, 66] on nav "Home Pool Cues Celebration Cue JP Series (T) – NEW Pro Series (R) – NEW Champio…" at bounding box center [781, 87] width 692 height 70
click at [833, 84] on link "Team Pechauer" at bounding box center [840, 87] width 124 height 36
